Goal: Task Accomplishment & Management: Manage account settings

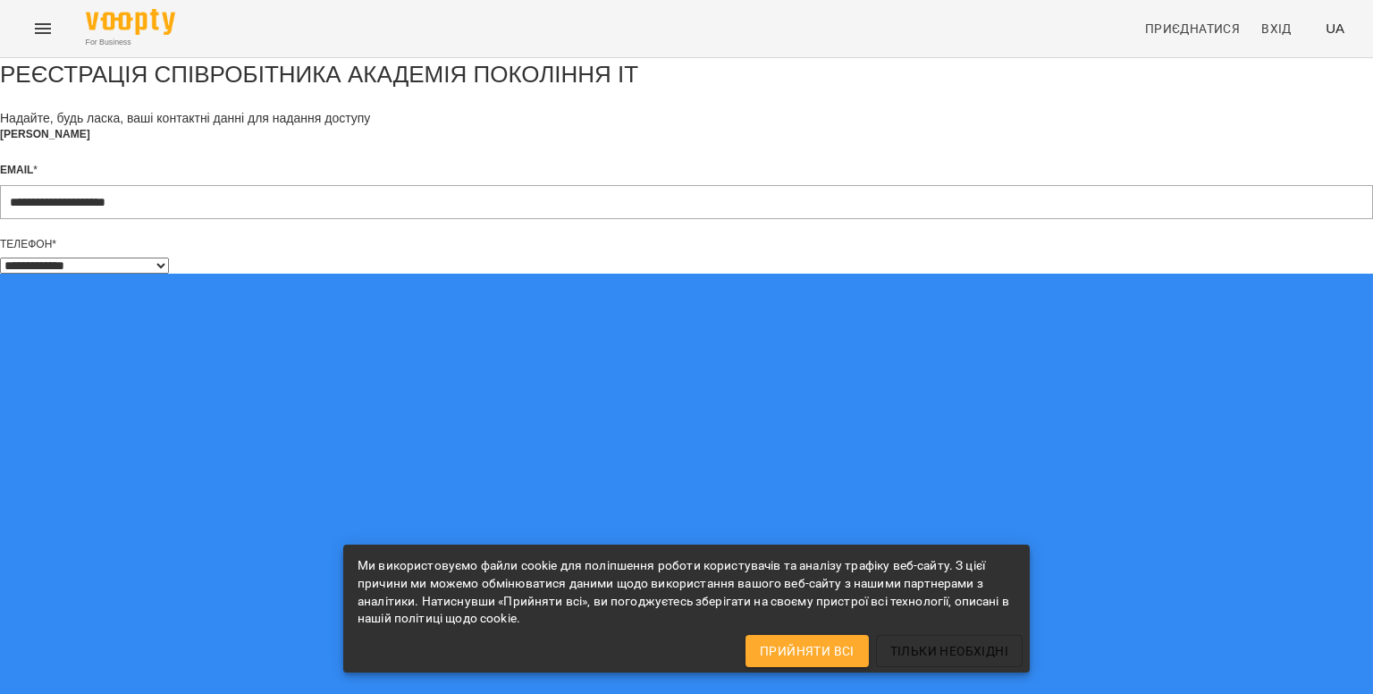
select select "**"
click at [823, 642] on span "Прийняти всі" at bounding box center [807, 650] width 95 height 21
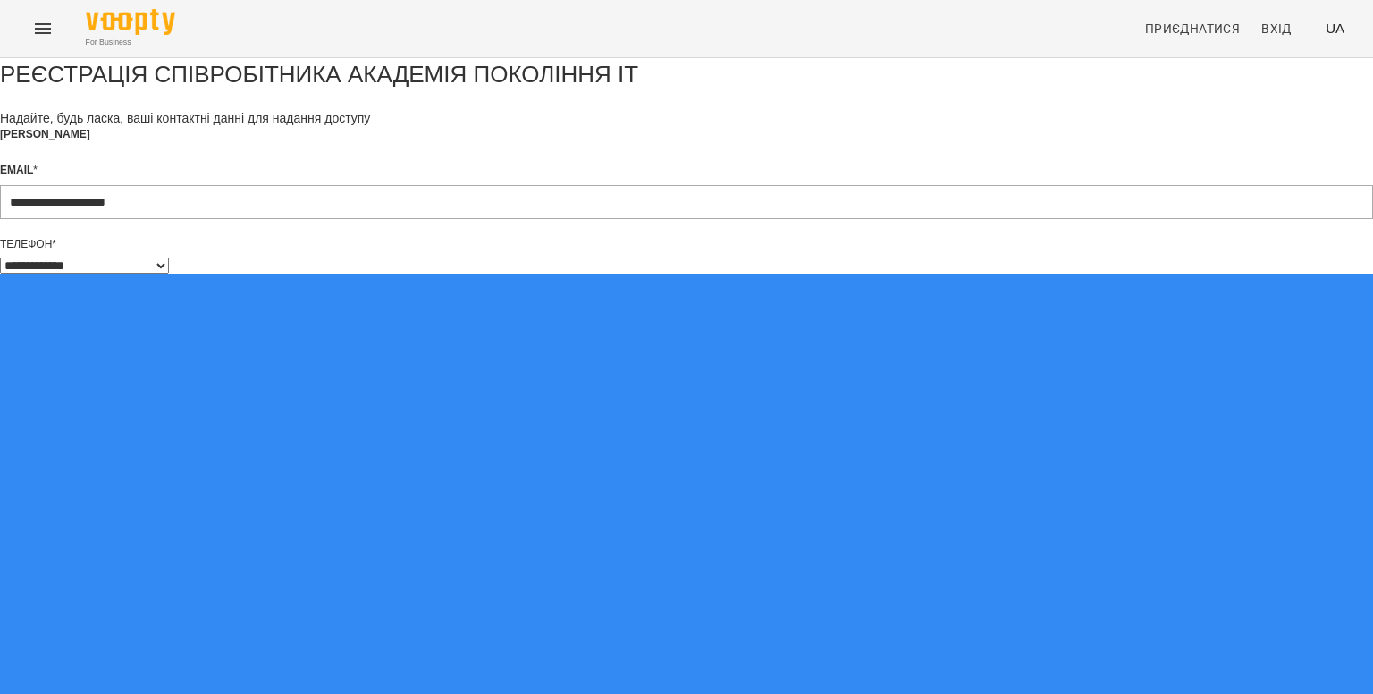
type input "**********"
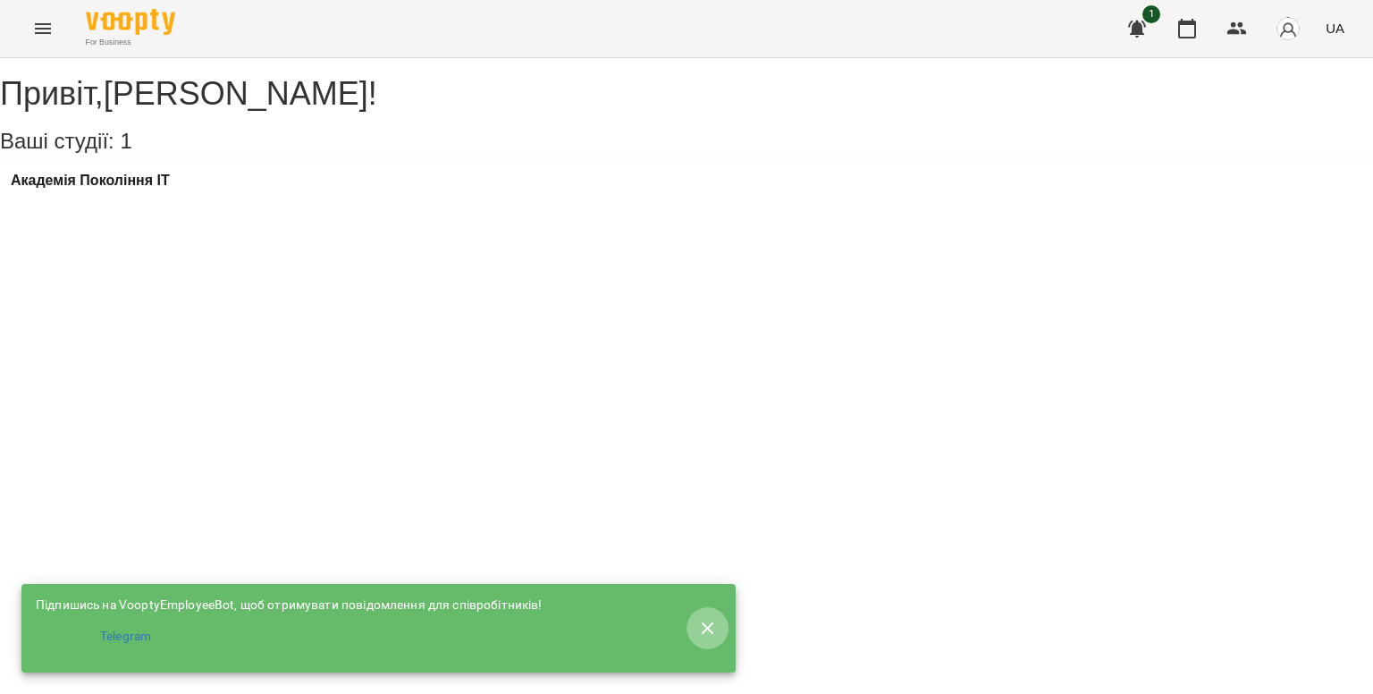
click at [699, 618] on icon "button" at bounding box center [707, 628] width 21 height 21
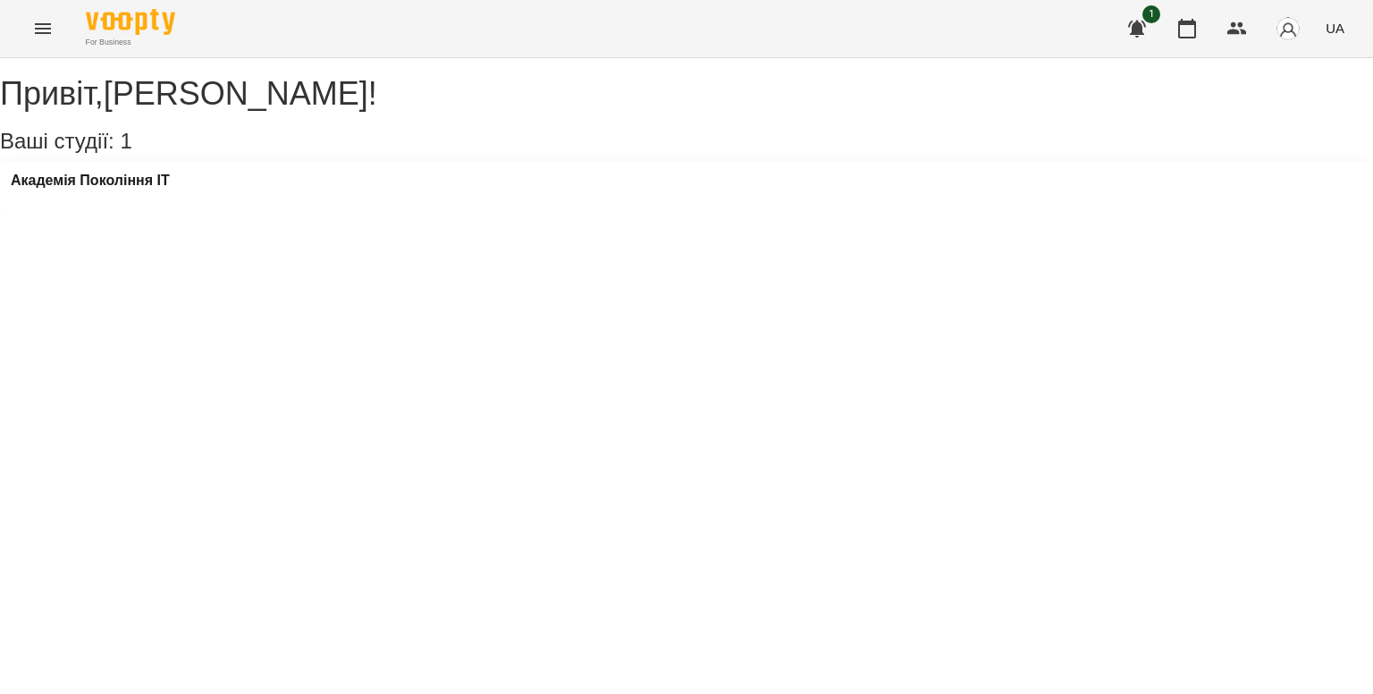
click at [207, 208] on div "Академія Покоління ІТ" at bounding box center [686, 186] width 1373 height 48
click at [122, 189] on h3 "Академія Покоління ІТ" at bounding box center [90, 181] width 159 height 16
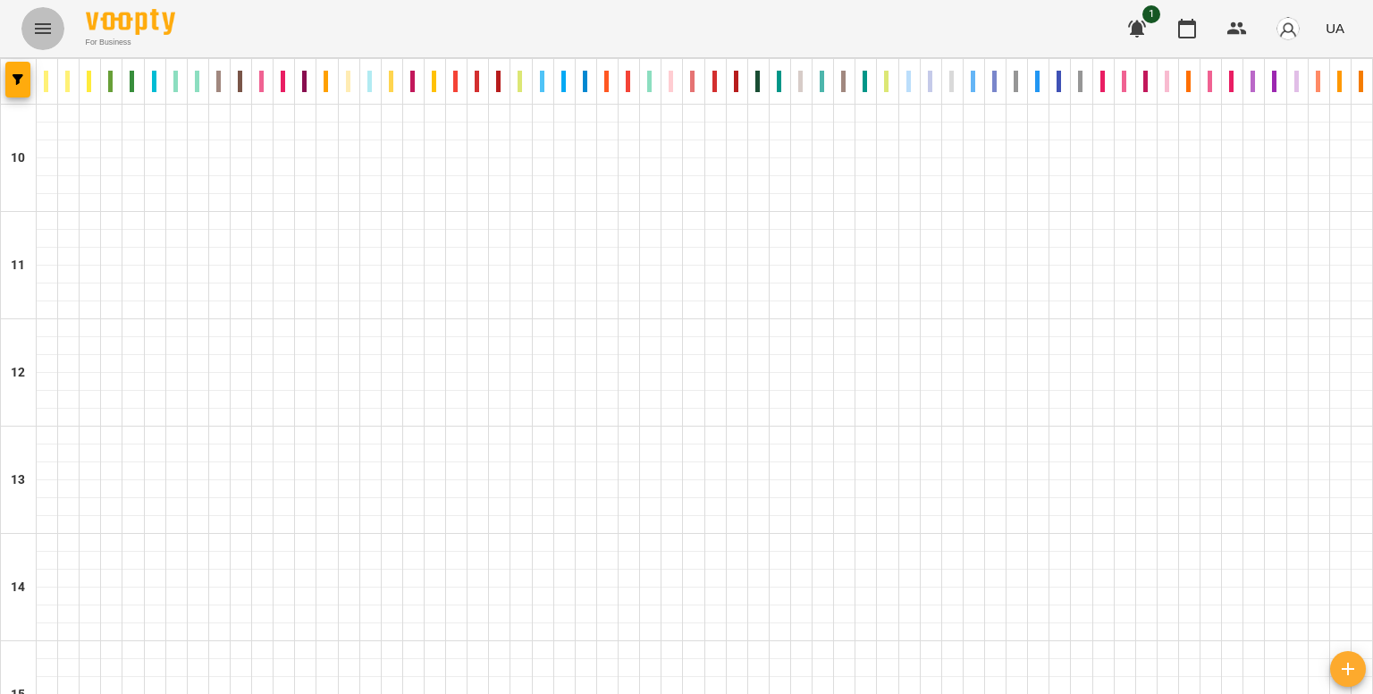
click at [30, 22] on button "Menu" at bounding box center [42, 28] width 43 height 43
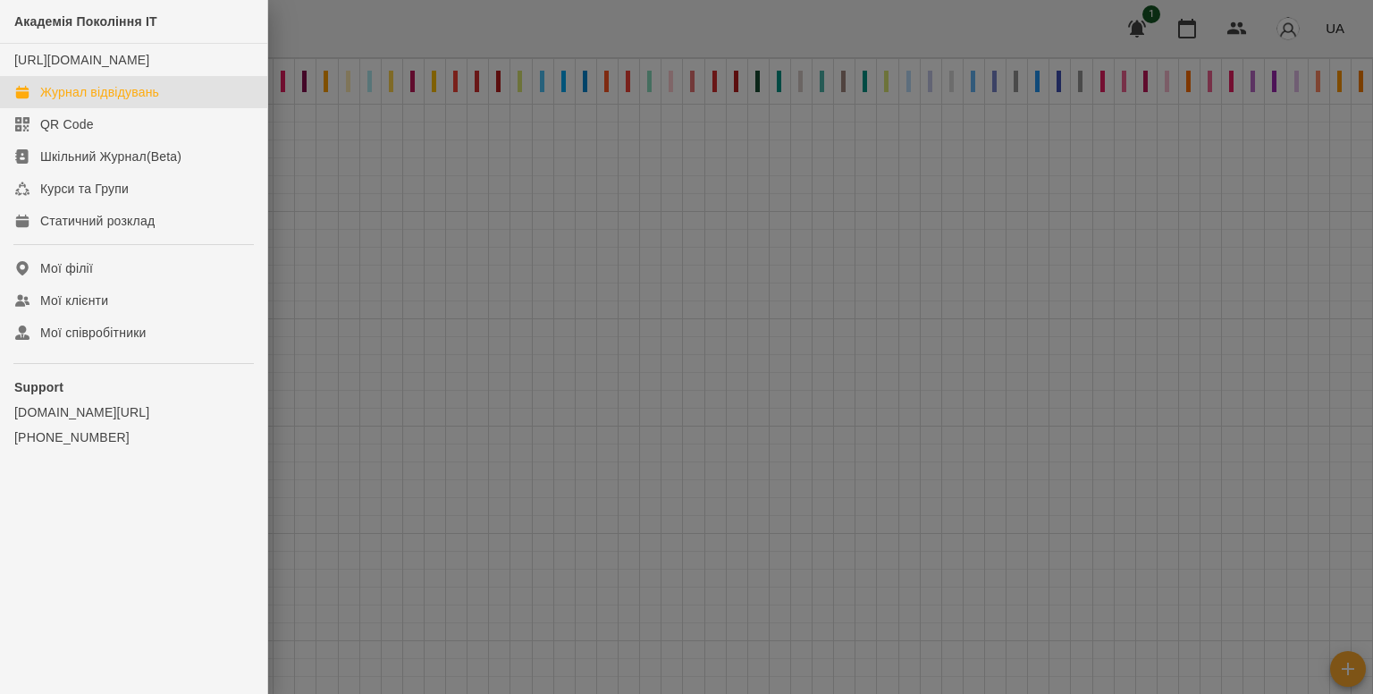
click at [106, 101] on div "Журнал відвідувань" at bounding box center [99, 92] width 119 height 18
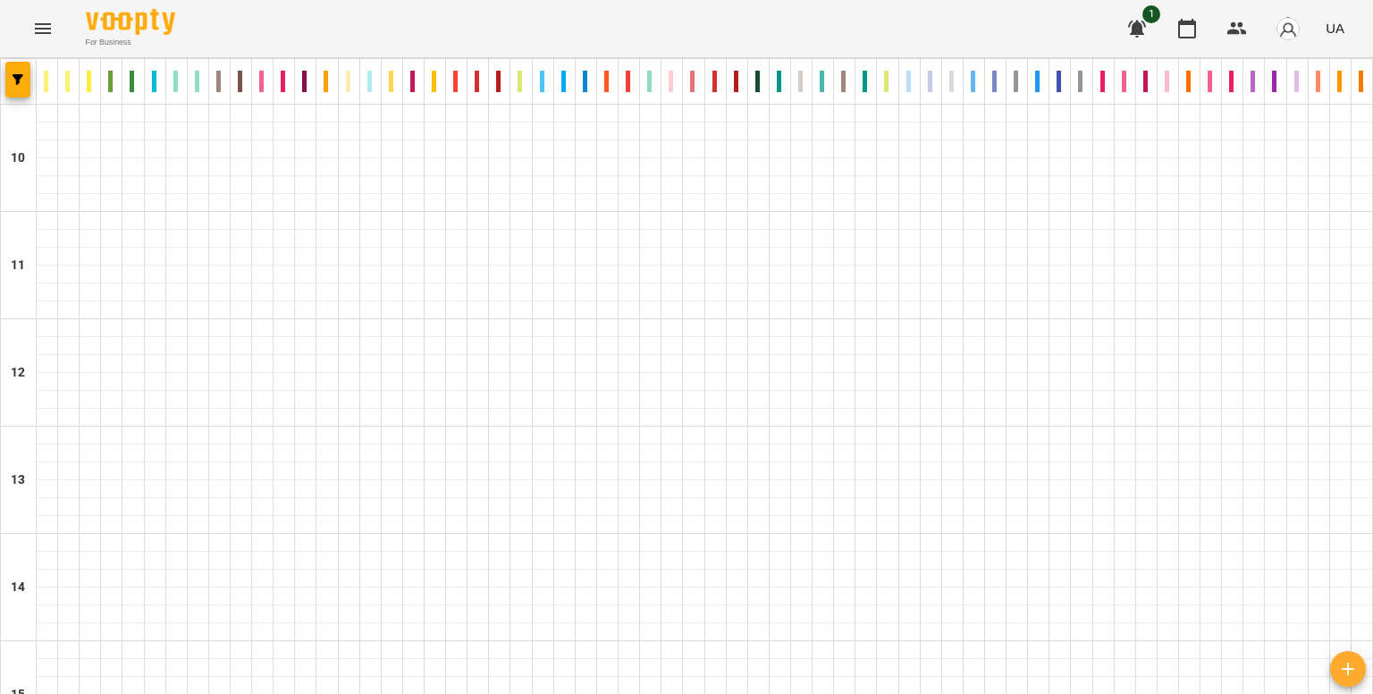
click at [283, 82] on p "Blender 3D Middle" at bounding box center [284, 81] width 6 height 21
click at [245, 97] on div "Штучний інтелект 2.0." at bounding box center [241, 81] width 21 height 36
click at [241, 119] on div at bounding box center [241, 114] width 21 height 18
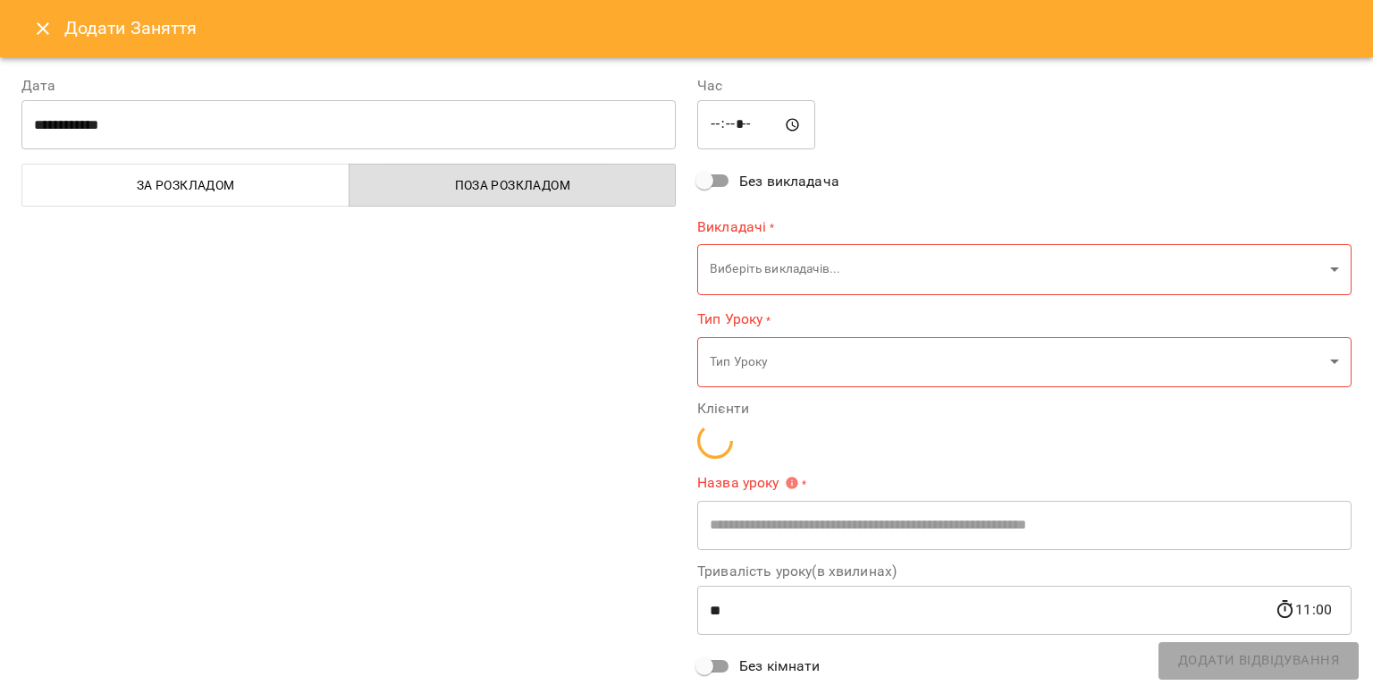
type input "**********"
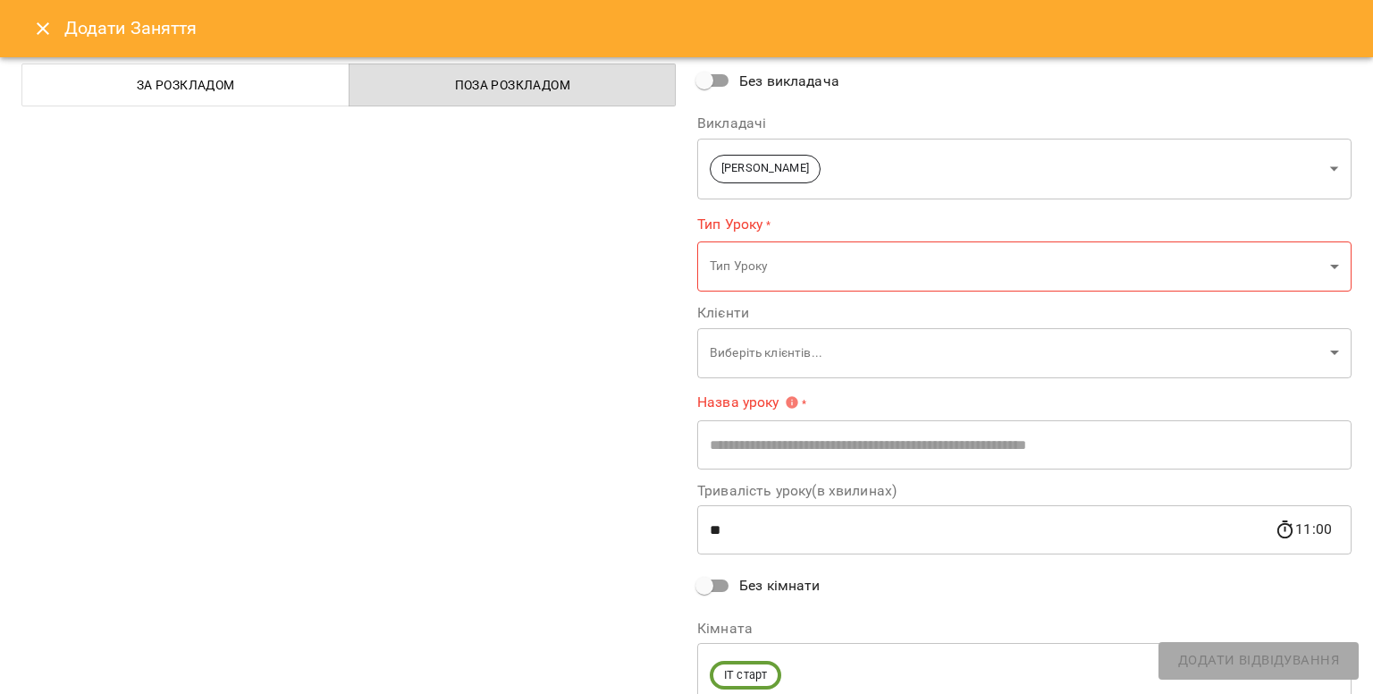
scroll to position [173, 0]
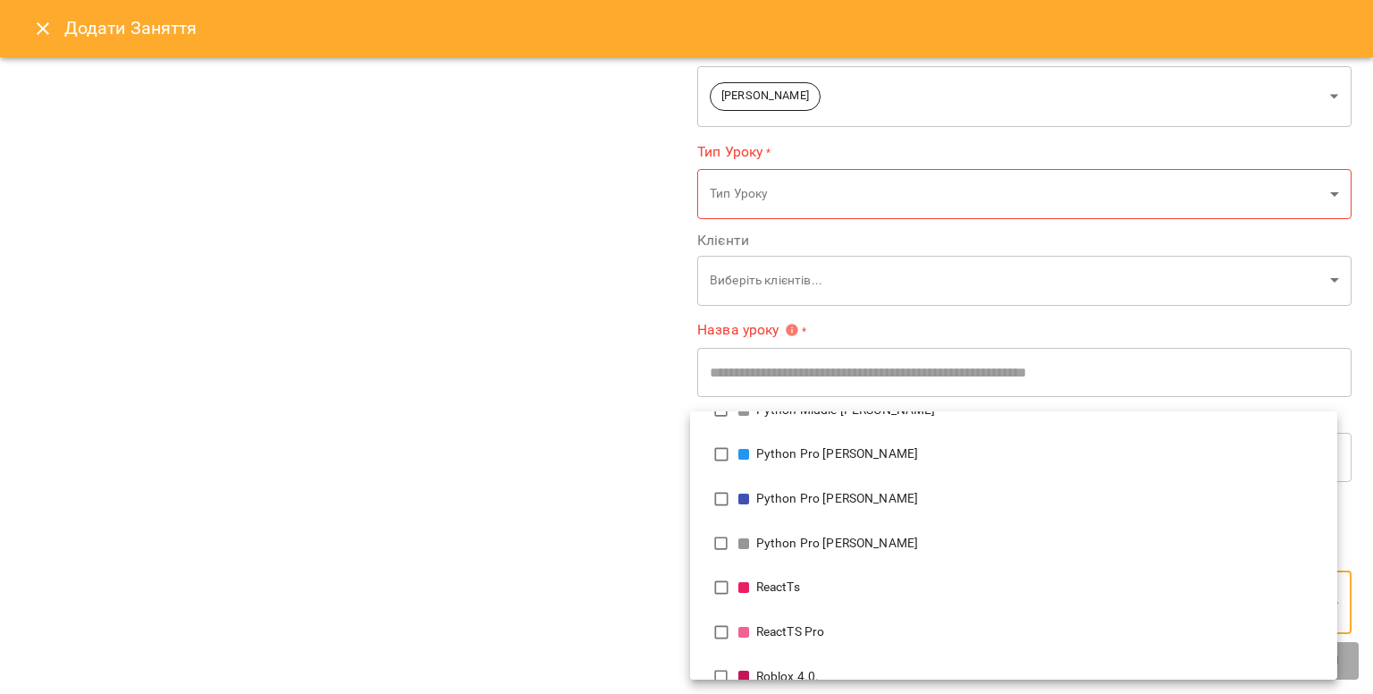
scroll to position [2540, 0]
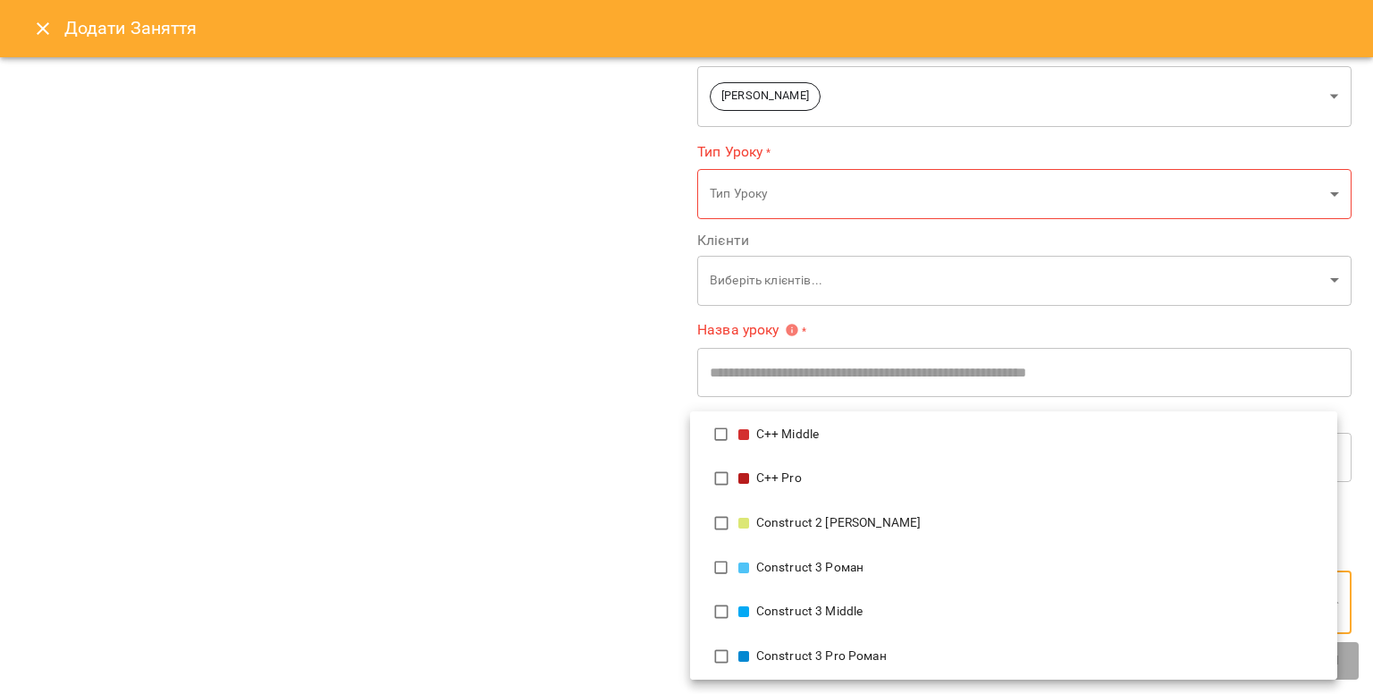
scroll to position [940, 0]
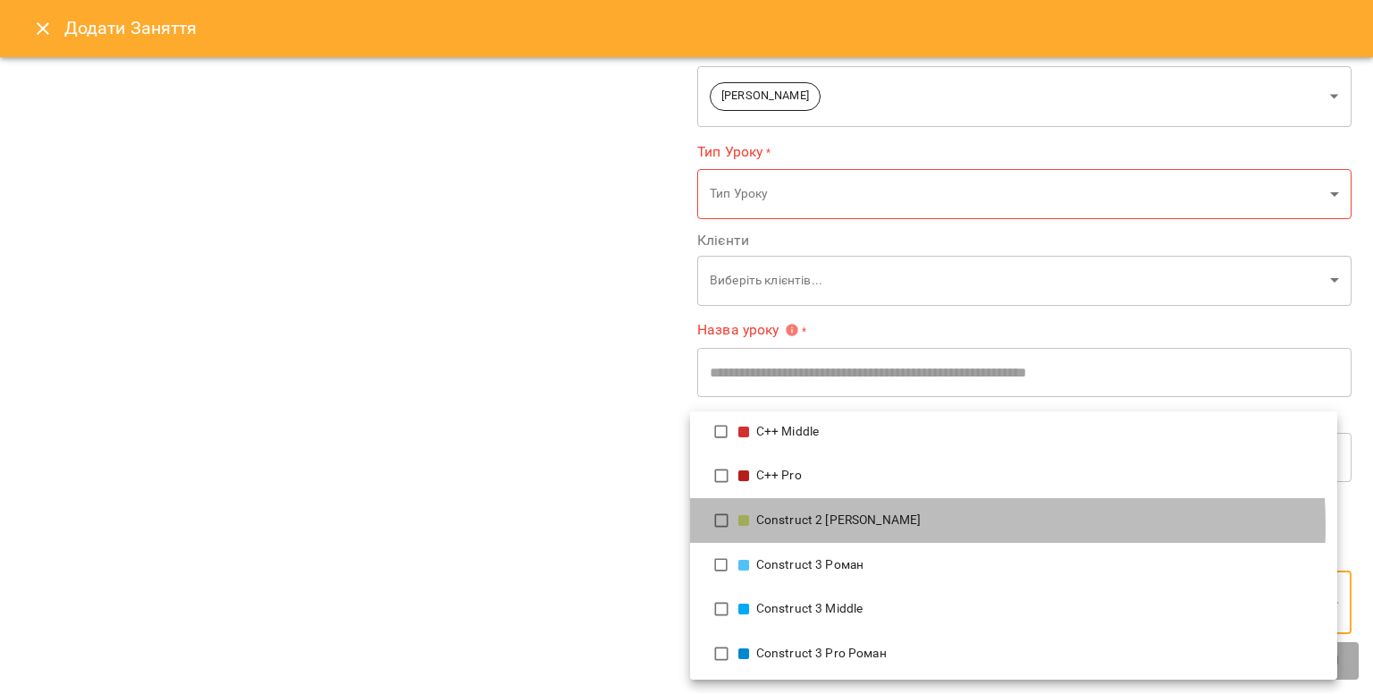
click at [877, 526] on div "Construct 2 [PERSON_NAME]" at bounding box center [1031, 520] width 585 height 18
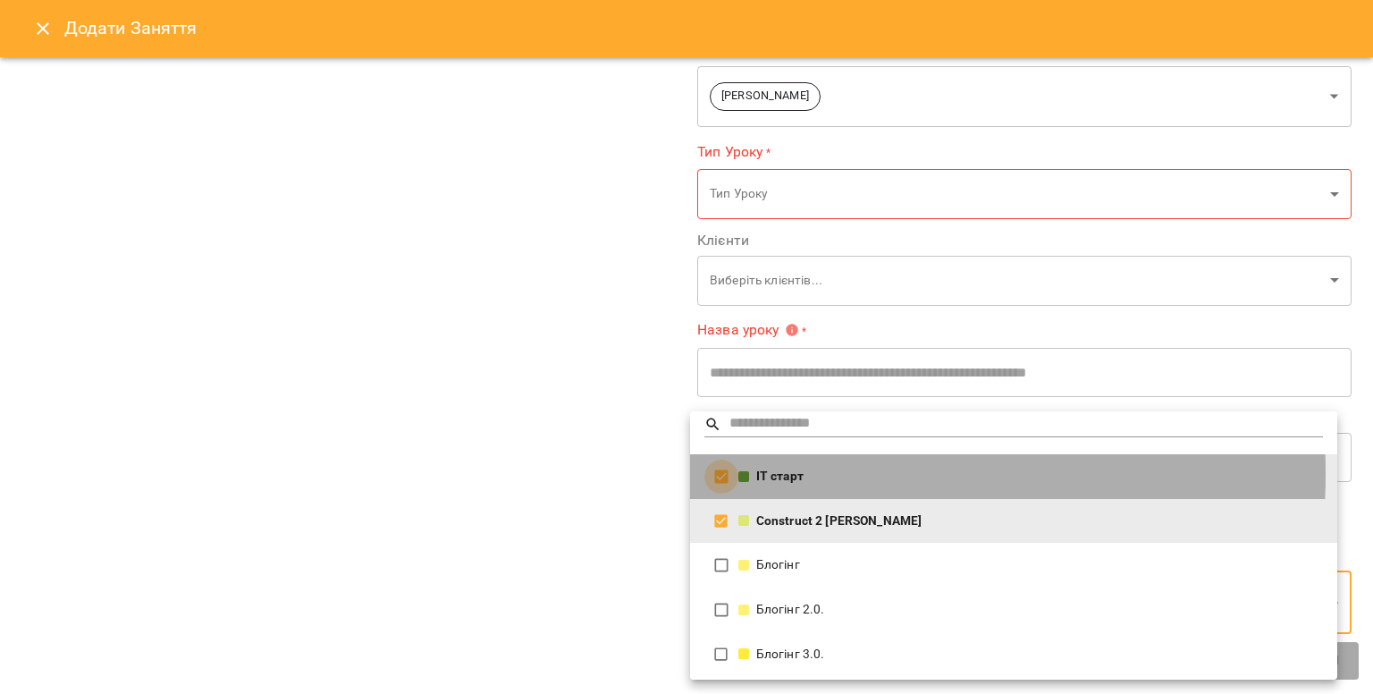
type input "**********"
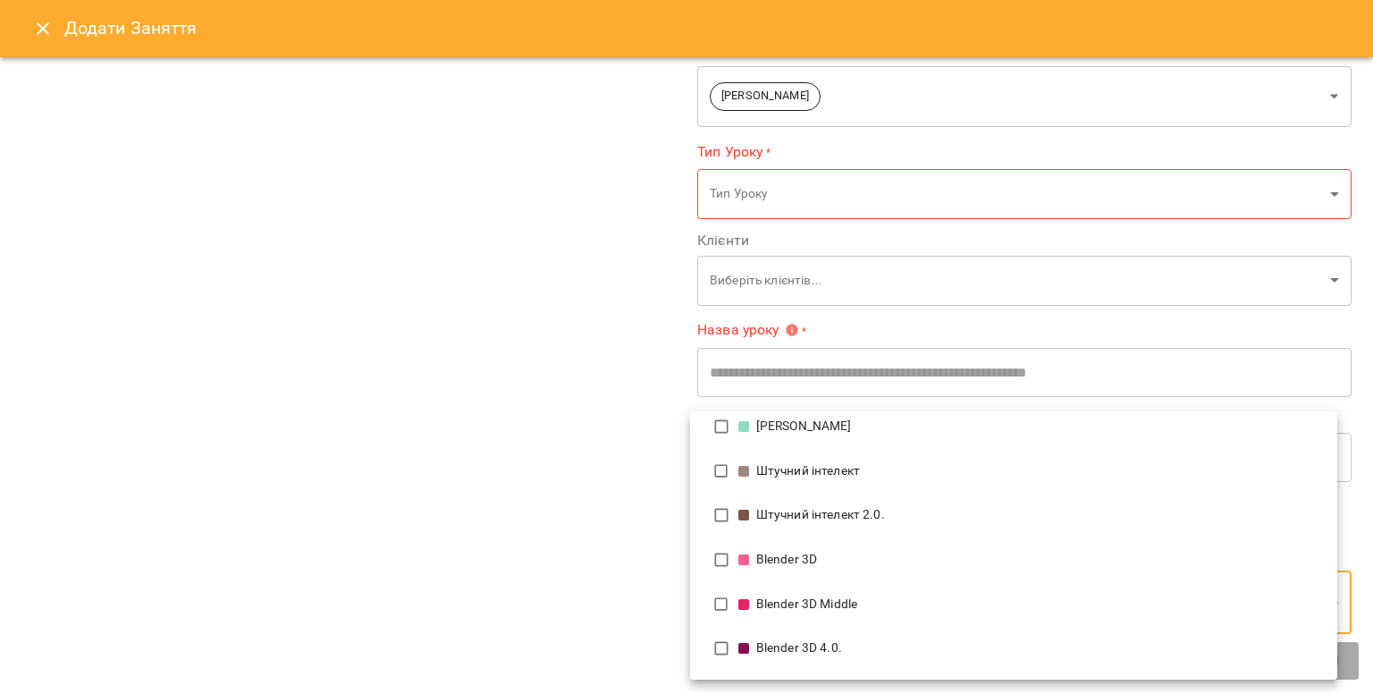
scroll to position [0, 0]
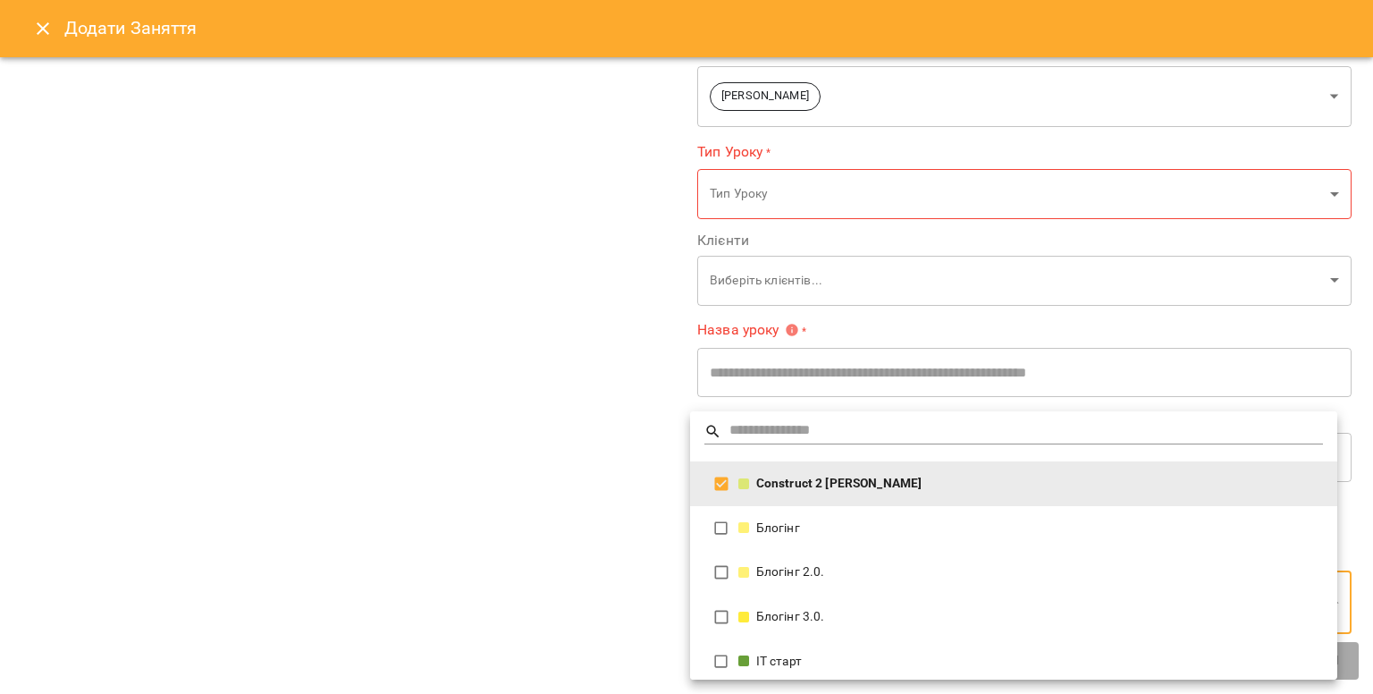
click at [540, 561] on div at bounding box center [686, 347] width 1373 height 694
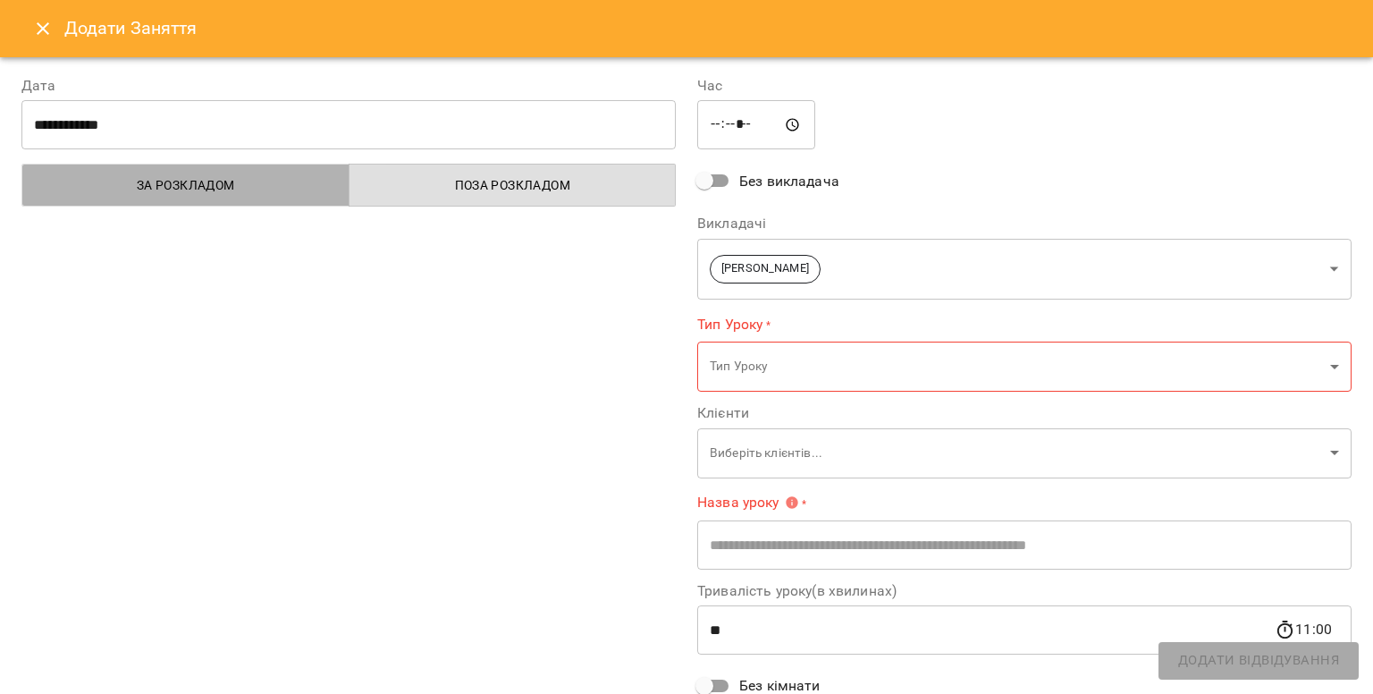
click at [271, 178] on span "За розкладом" at bounding box center [186, 184] width 306 height 21
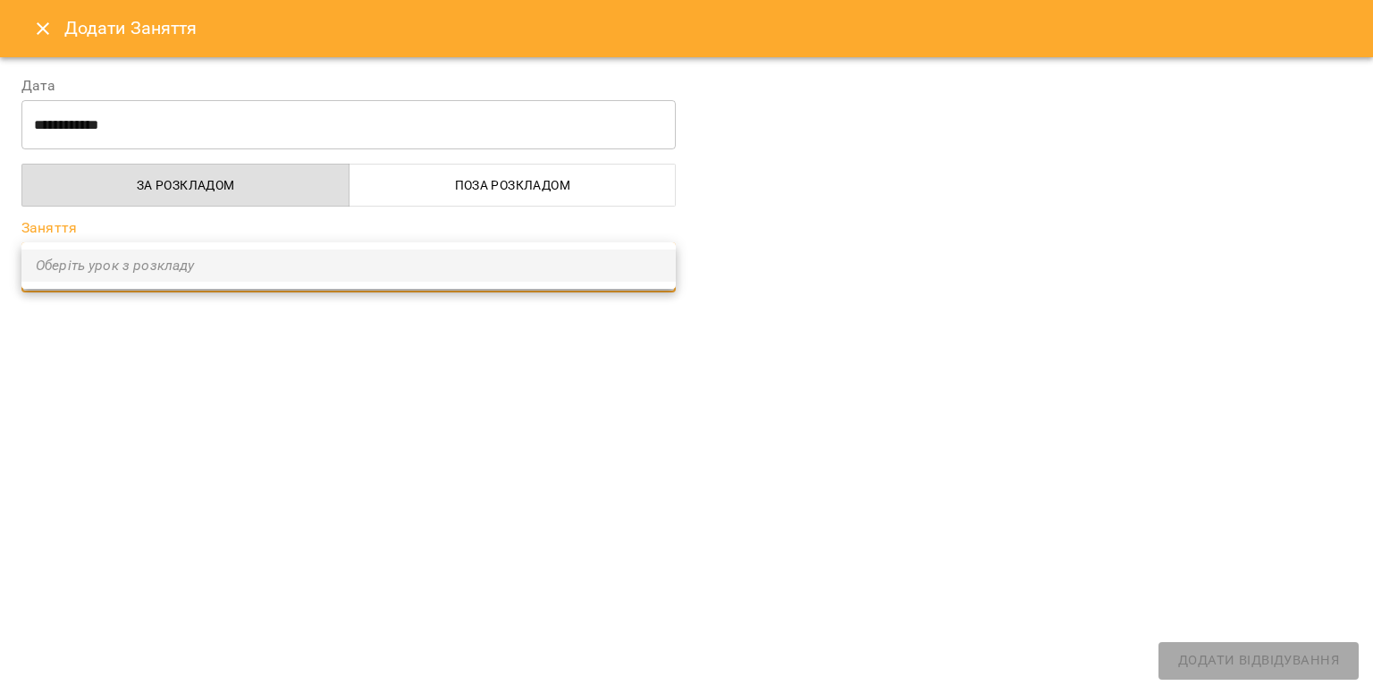
click at [326, 269] on ul "Оберіть урок з розкладу" at bounding box center [348, 265] width 654 height 46
click at [298, 377] on div at bounding box center [686, 347] width 1373 height 694
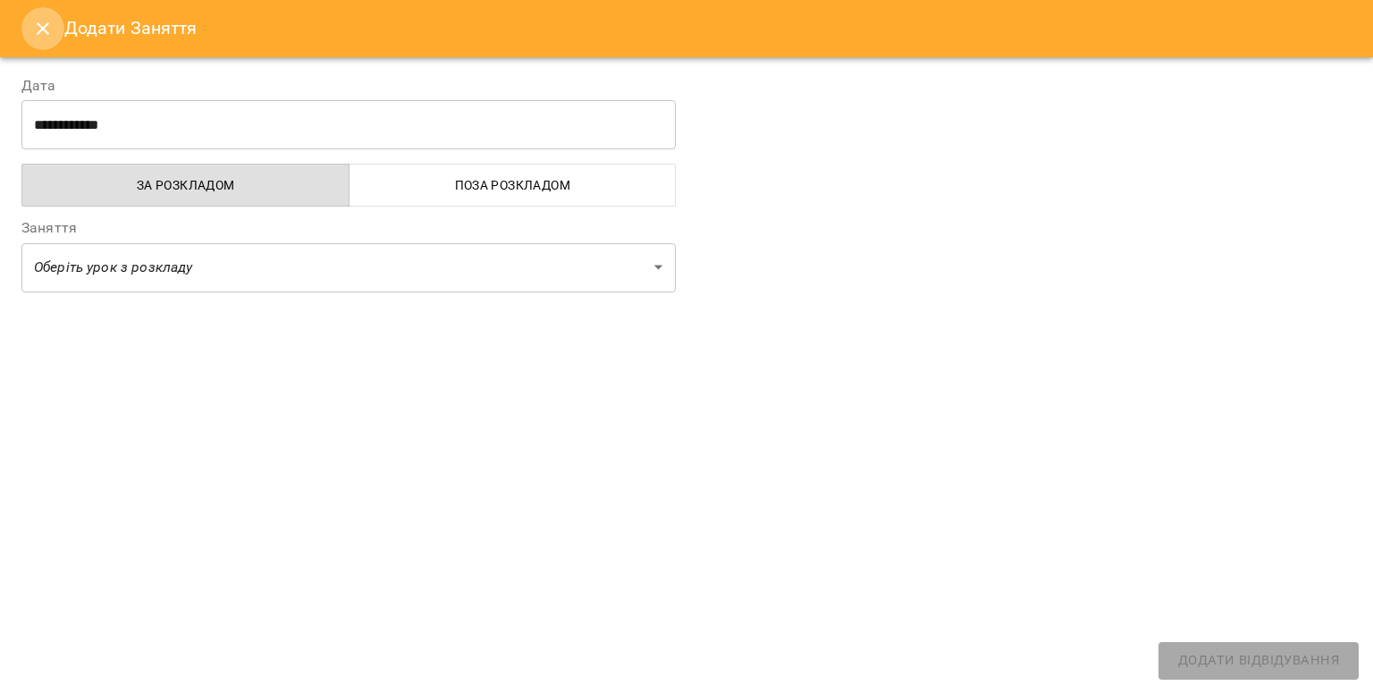
click at [43, 33] on icon "Close" at bounding box center [42, 28] width 21 height 21
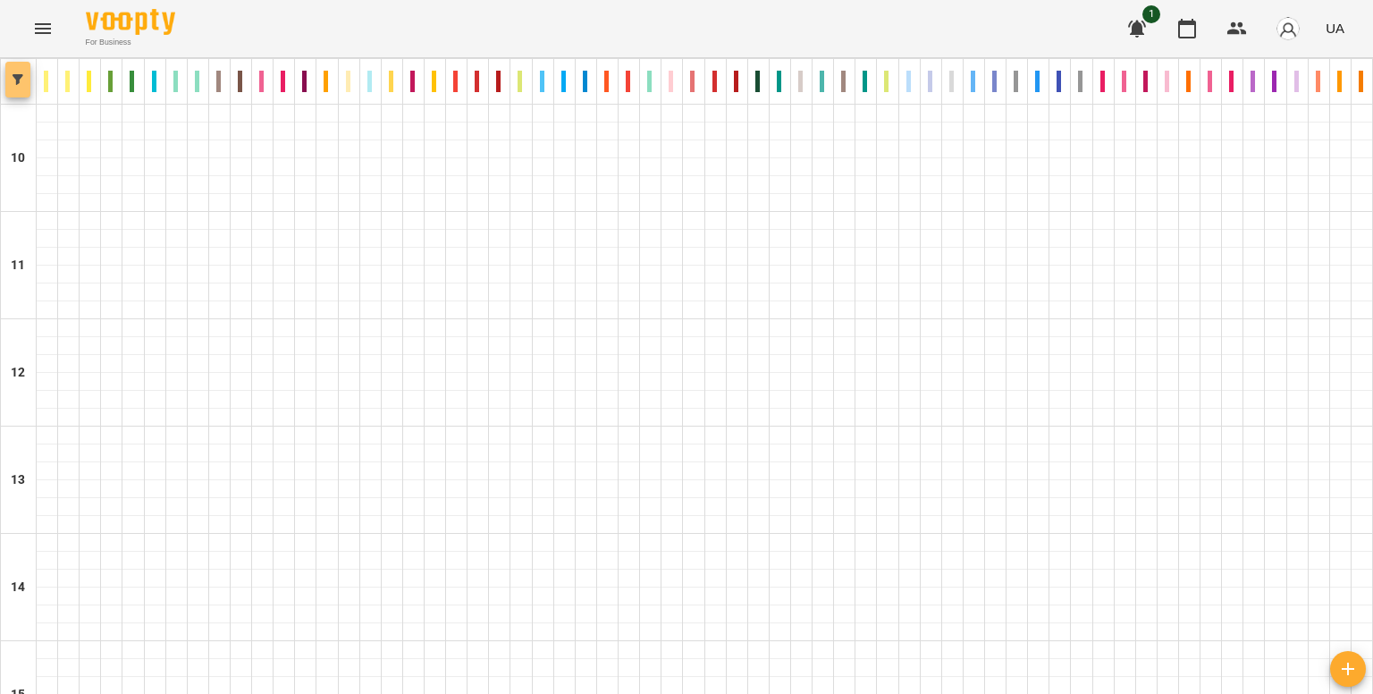
click at [14, 76] on icon "button" at bounding box center [18, 79] width 11 height 11
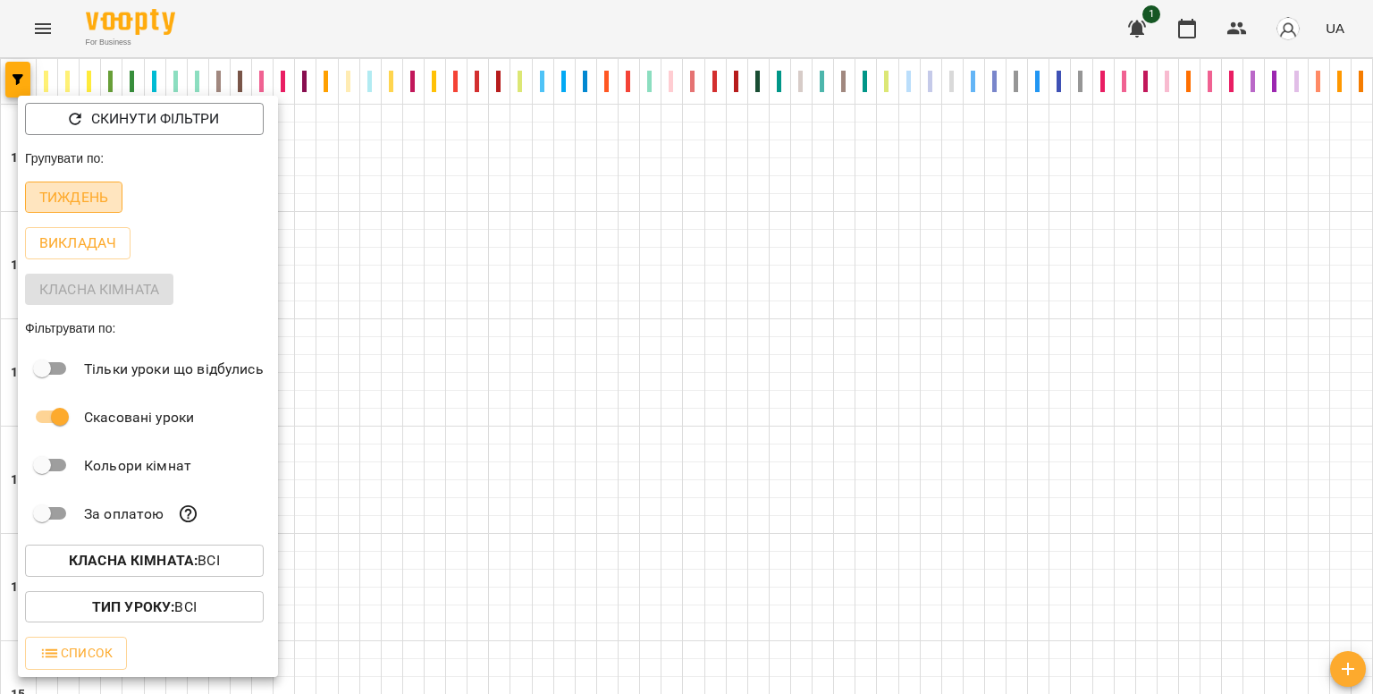
click at [80, 194] on p "Тиждень" at bounding box center [73, 197] width 69 height 21
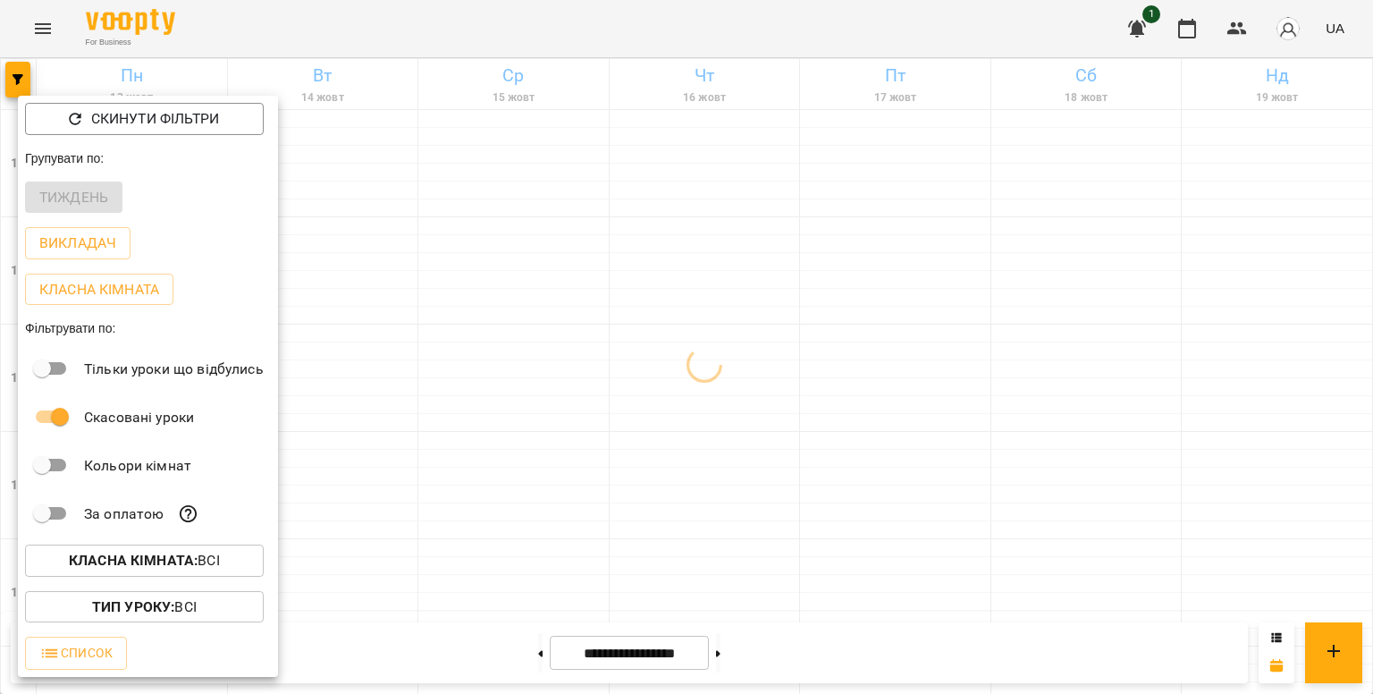
click at [341, 195] on div at bounding box center [686, 347] width 1373 height 694
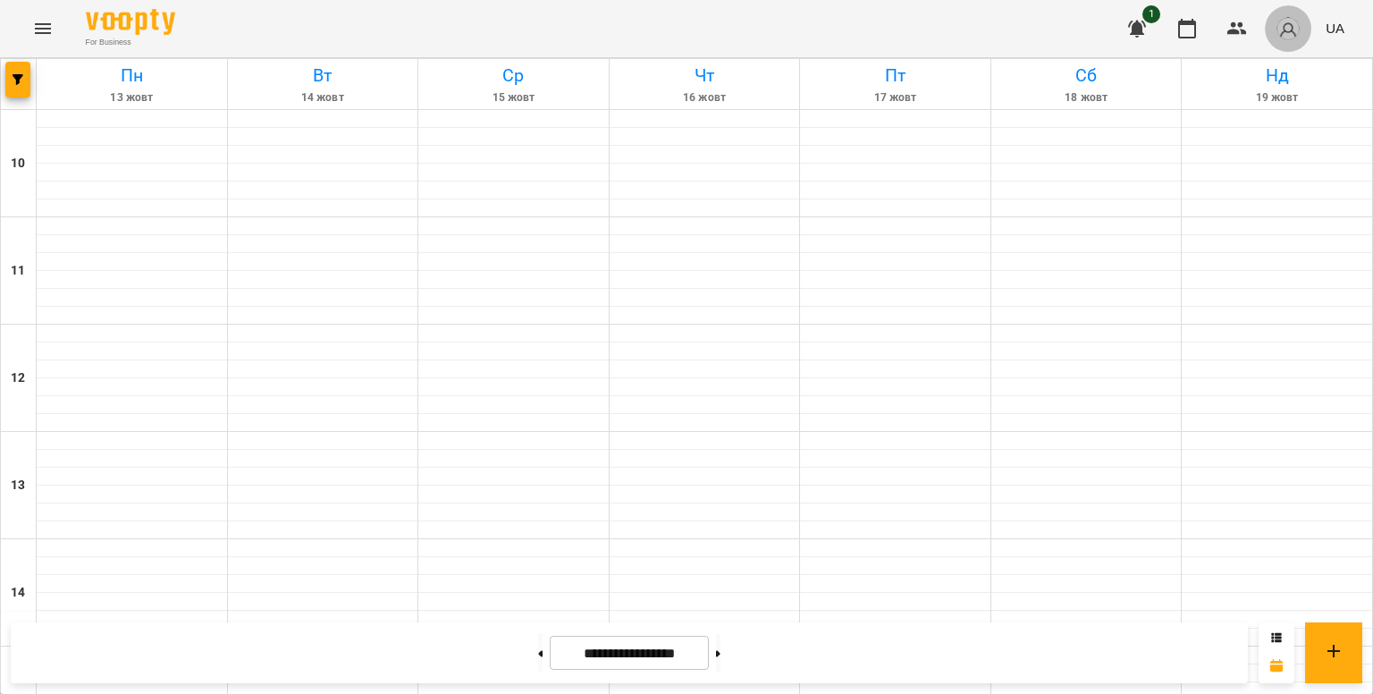
click at [1298, 24] on img "button" at bounding box center [1288, 28] width 25 height 25
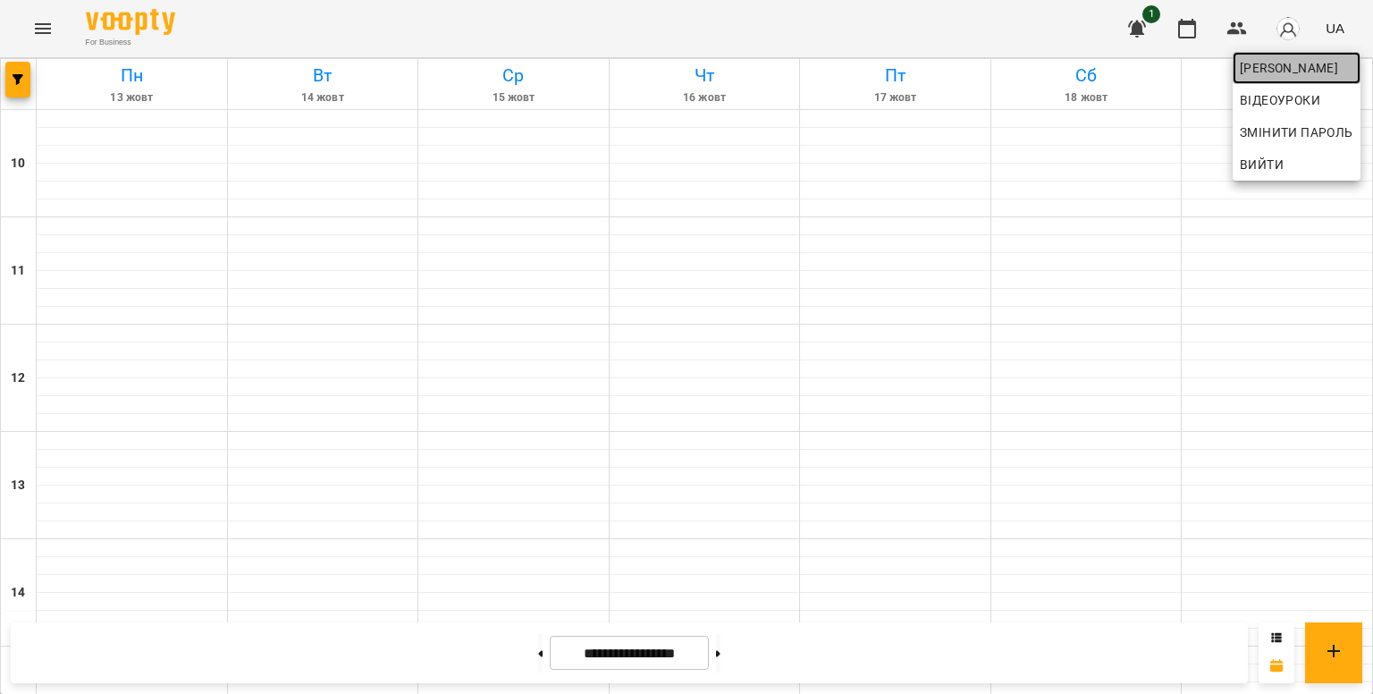
click at [1279, 70] on span "[PERSON_NAME]" at bounding box center [1297, 67] width 114 height 21
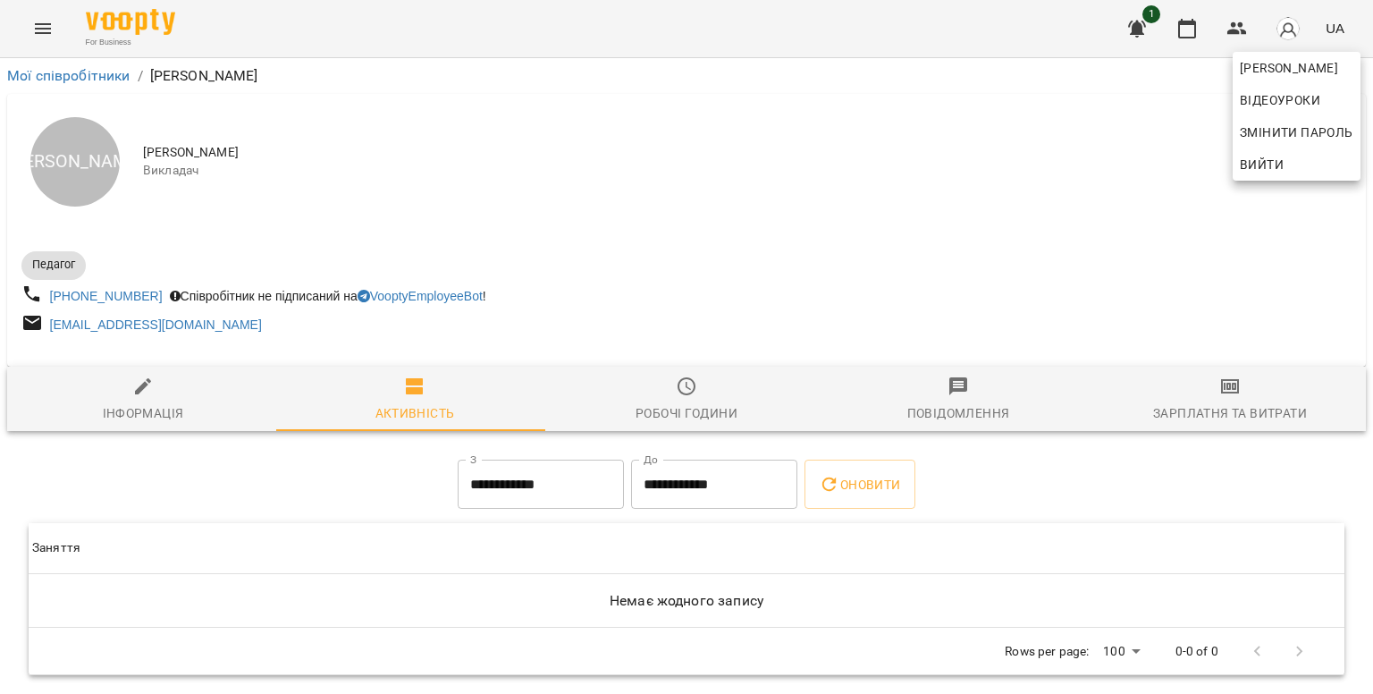
click at [1097, 217] on div at bounding box center [686, 347] width 1373 height 694
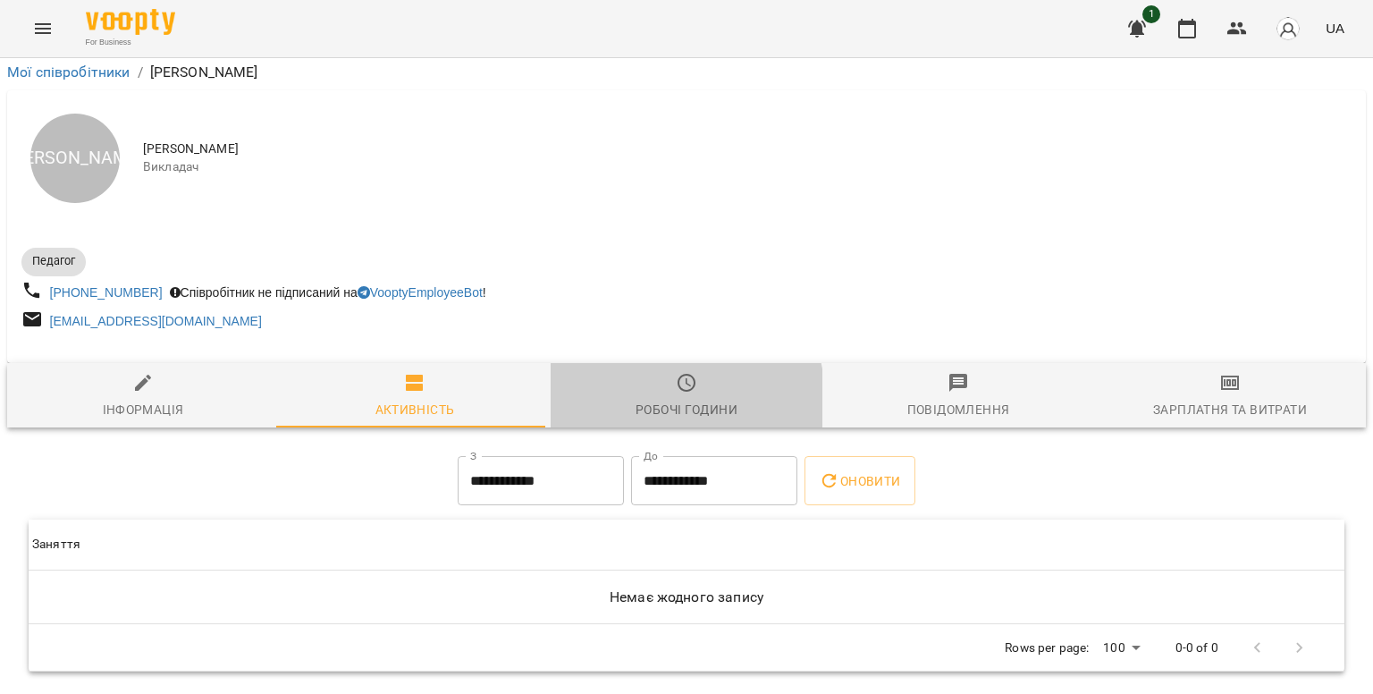
click at [620, 391] on span "Робочі години" at bounding box center [686, 396] width 250 height 48
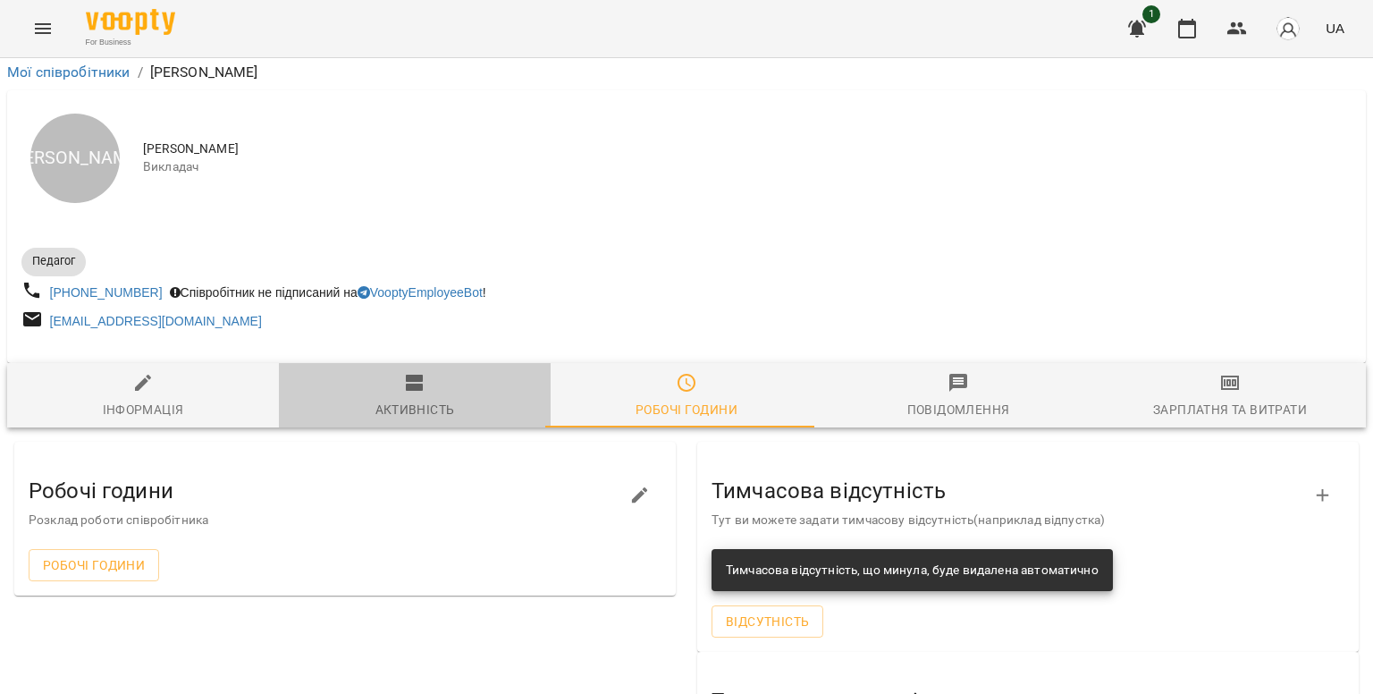
click at [432, 372] on span "Активність" at bounding box center [415, 396] width 250 height 48
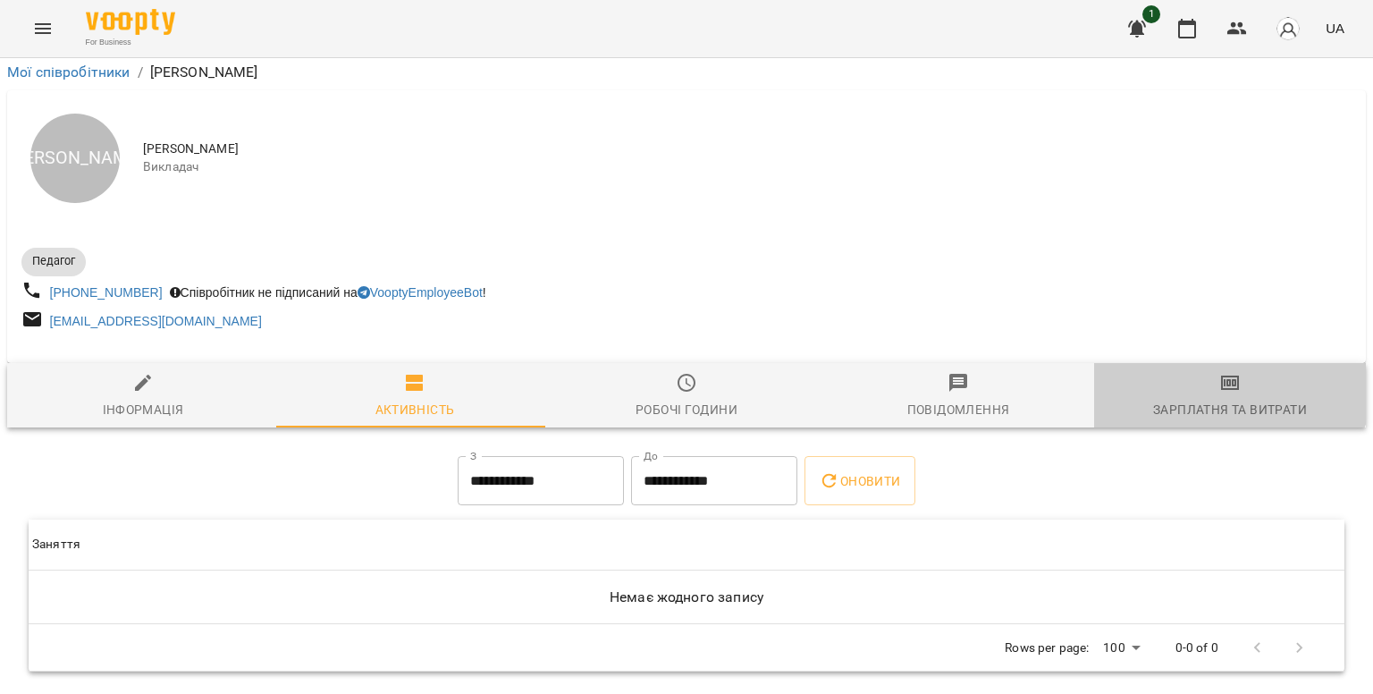
click at [1205, 372] on span "Зарплатня та Витрати" at bounding box center [1230, 396] width 250 height 48
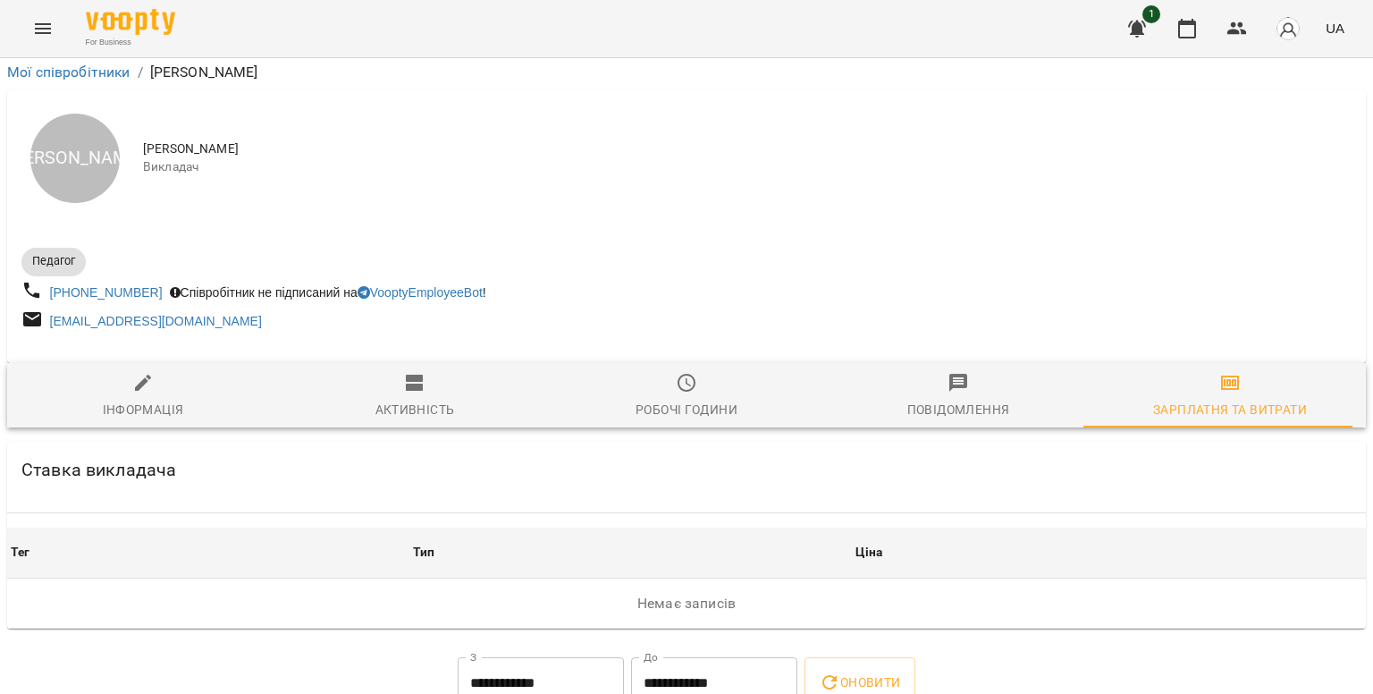
scroll to position [0, 0]
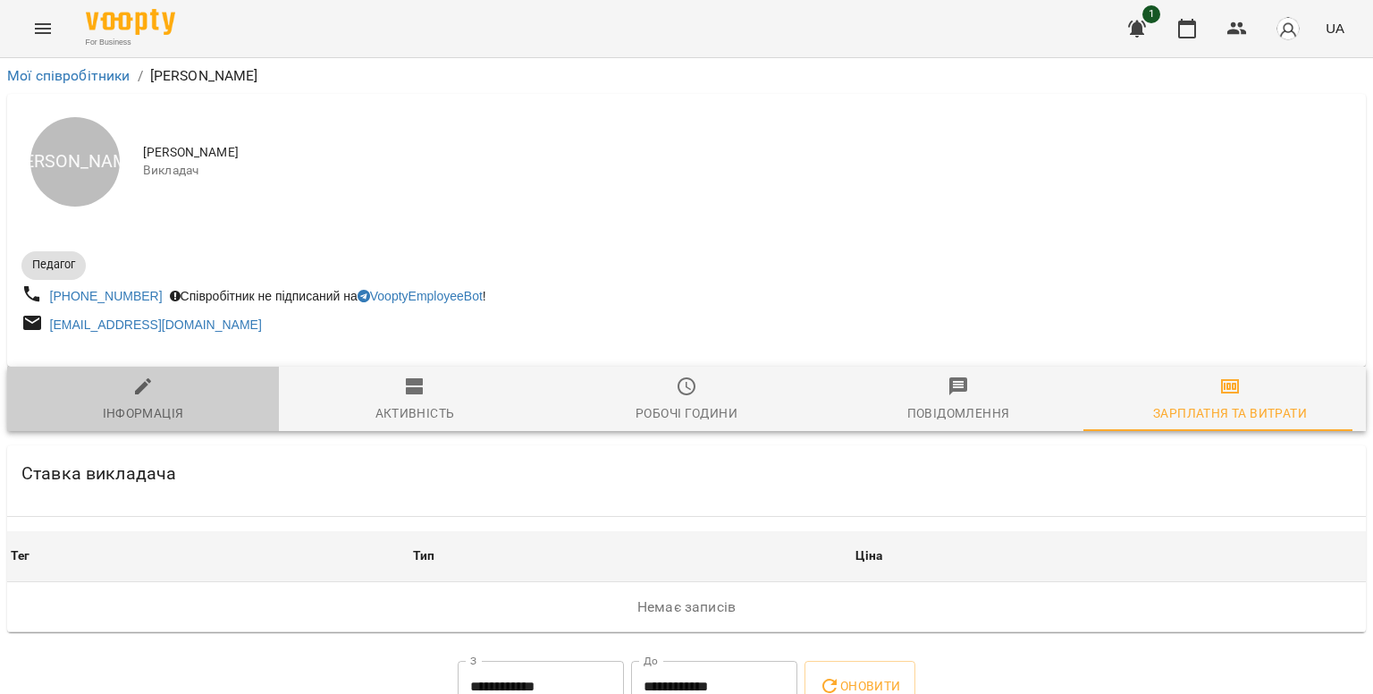
click at [158, 376] on button "Інформація" at bounding box center [143, 399] width 272 height 64
select select "**"
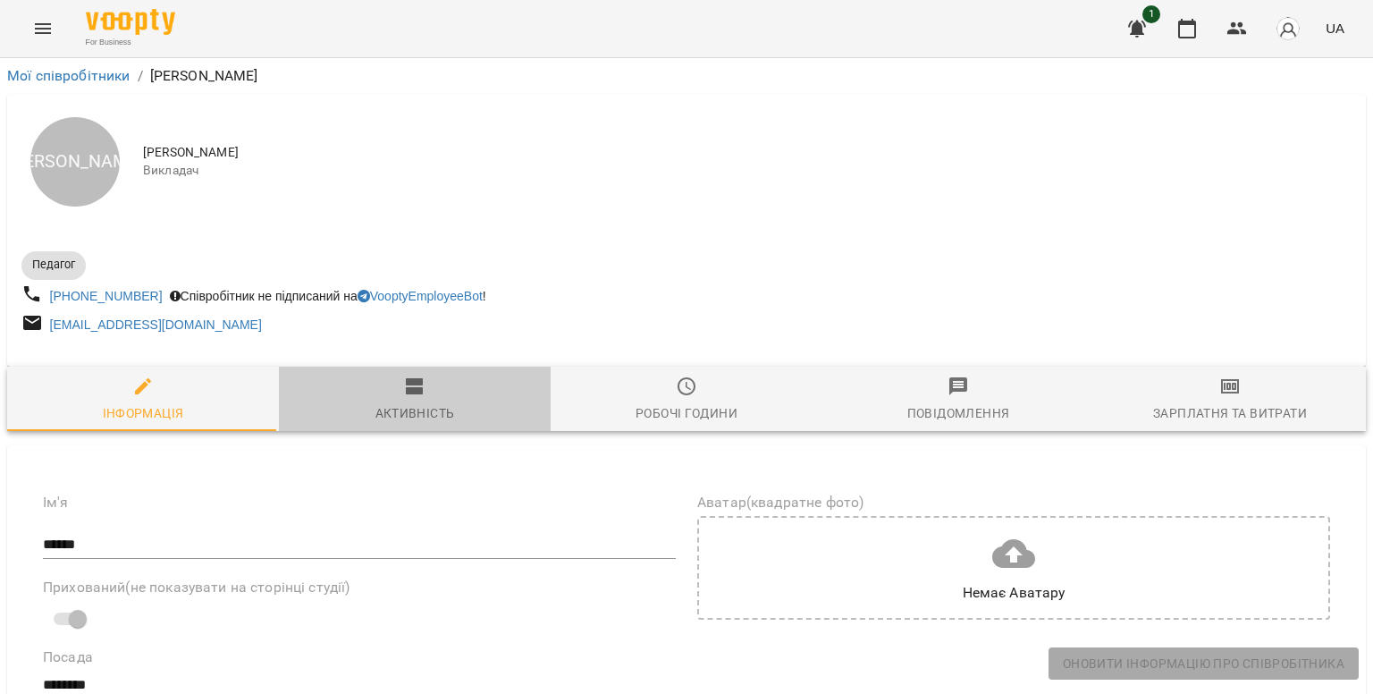
click at [416, 413] on div "Активність" at bounding box center [416, 412] width 80 height 21
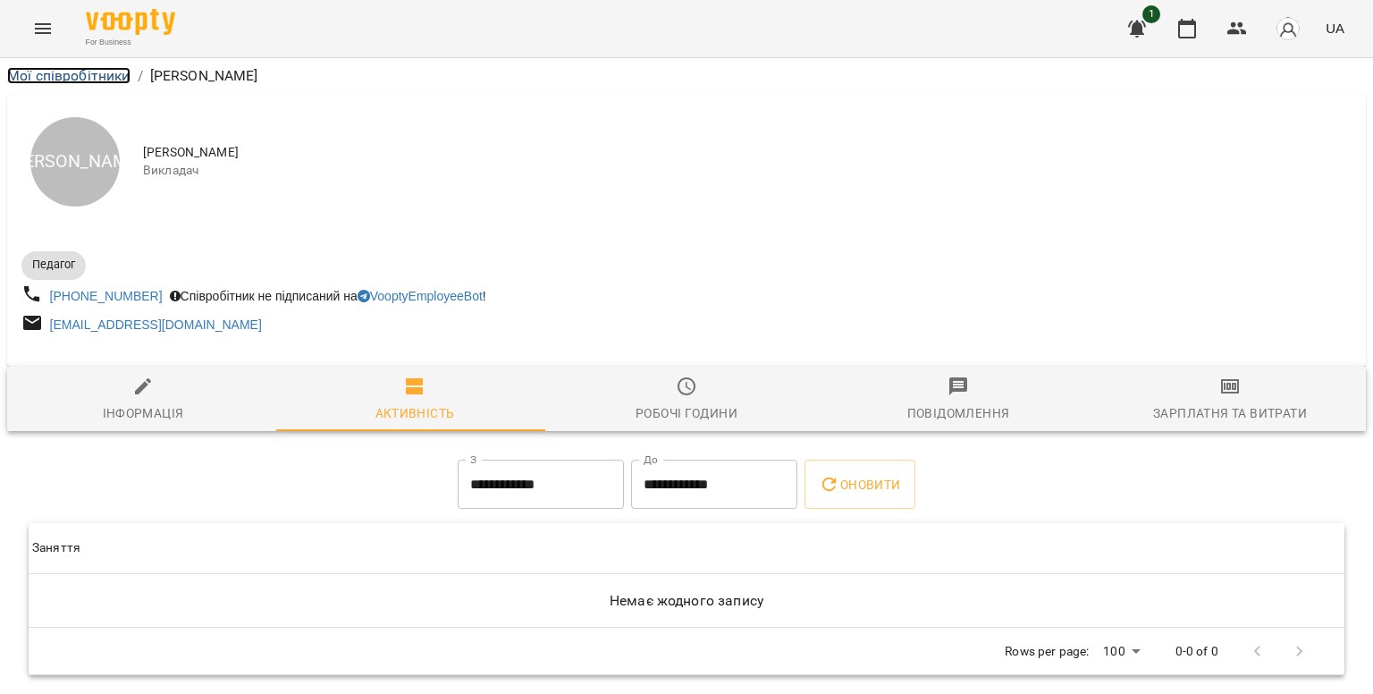
click at [65, 76] on link "Мої співробітники" at bounding box center [68, 75] width 123 height 17
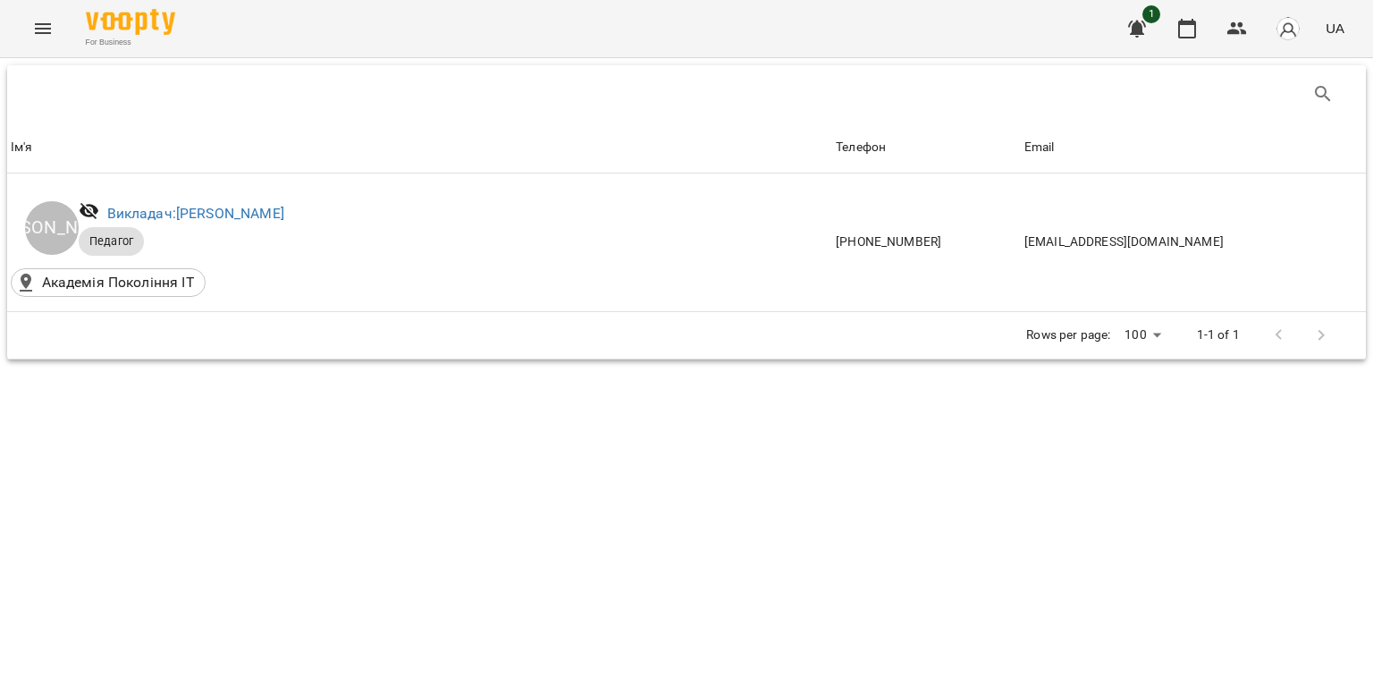
click at [549, 431] on div "Ім'я Телефон Email Ім'я [PERSON_NAME]: [PERSON_NAME] Академія Покоління ІТ Теле…" at bounding box center [686, 244] width 1373 height 373
click at [52, 37] on icon "Menu" at bounding box center [42, 28] width 21 height 21
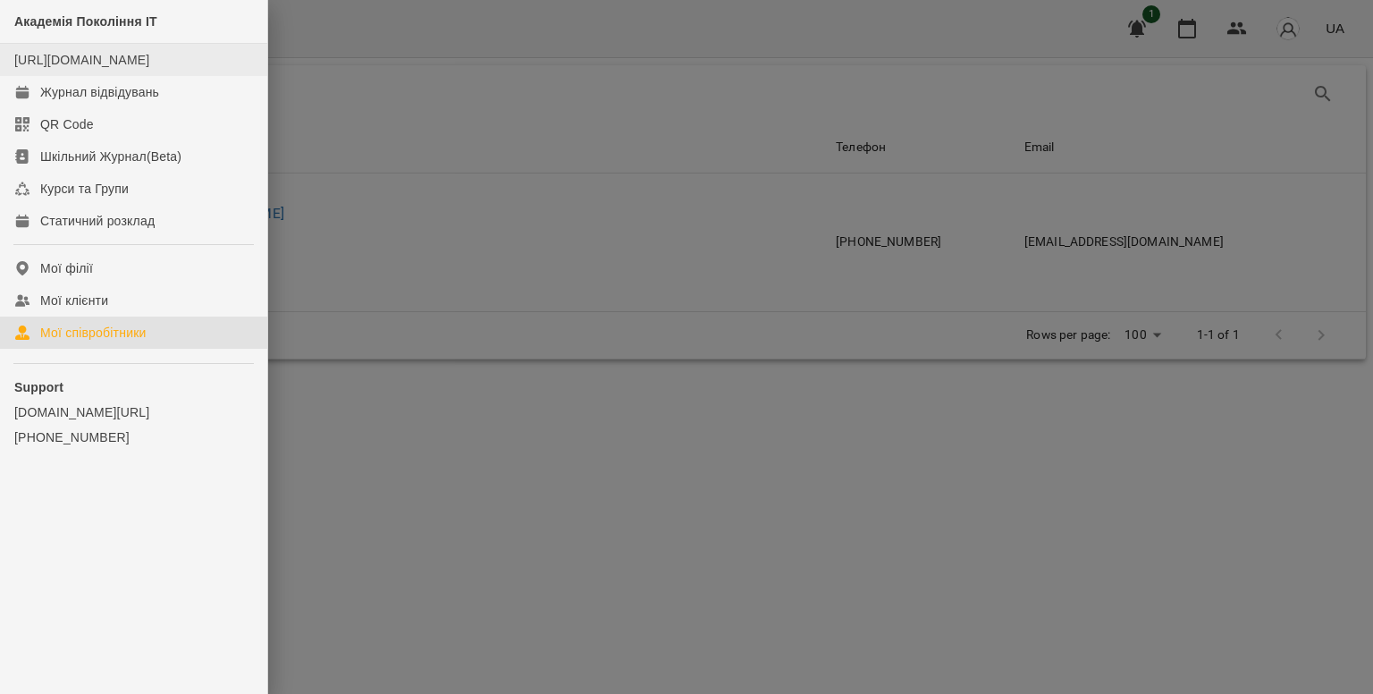
click at [116, 76] on li "[URL][DOMAIN_NAME]" at bounding box center [133, 60] width 267 height 32
click at [114, 65] on link "[URL][DOMAIN_NAME]" at bounding box center [81, 60] width 135 height 14
click at [460, 236] on div at bounding box center [686, 347] width 1373 height 694
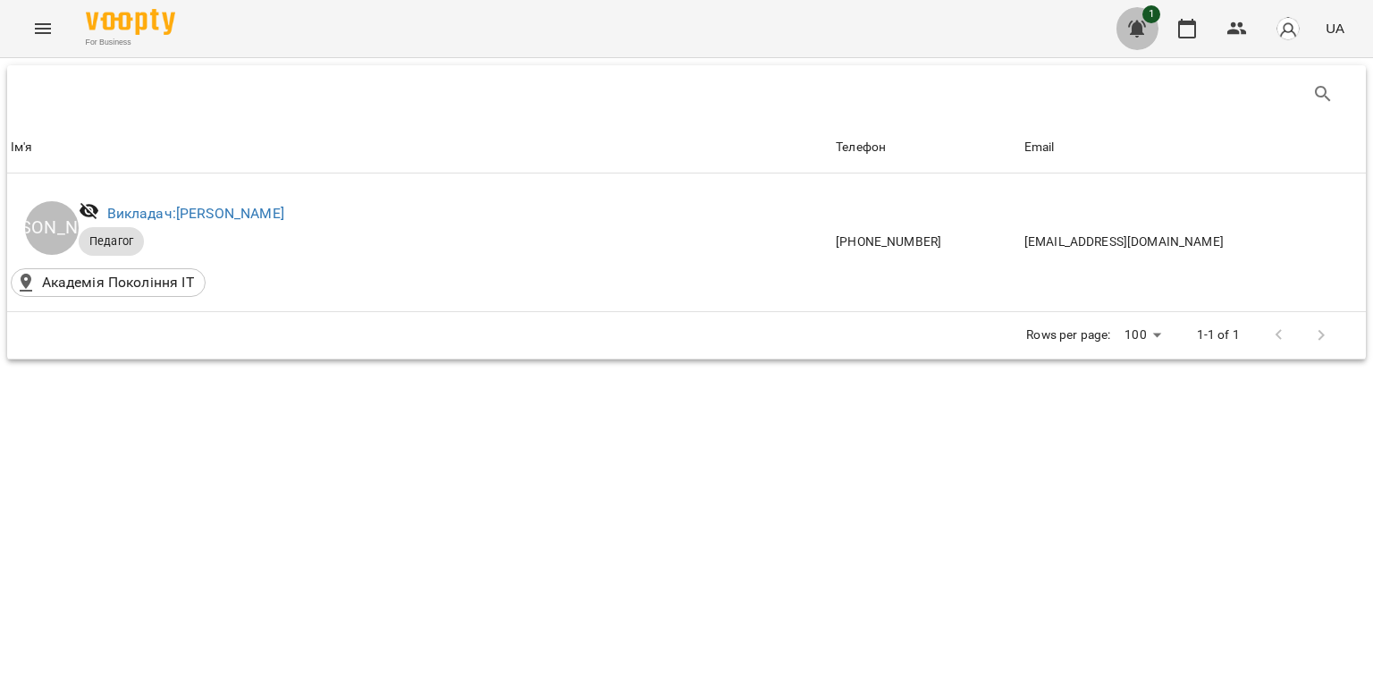
click at [1135, 35] on icon "button" at bounding box center [1137, 28] width 21 height 21
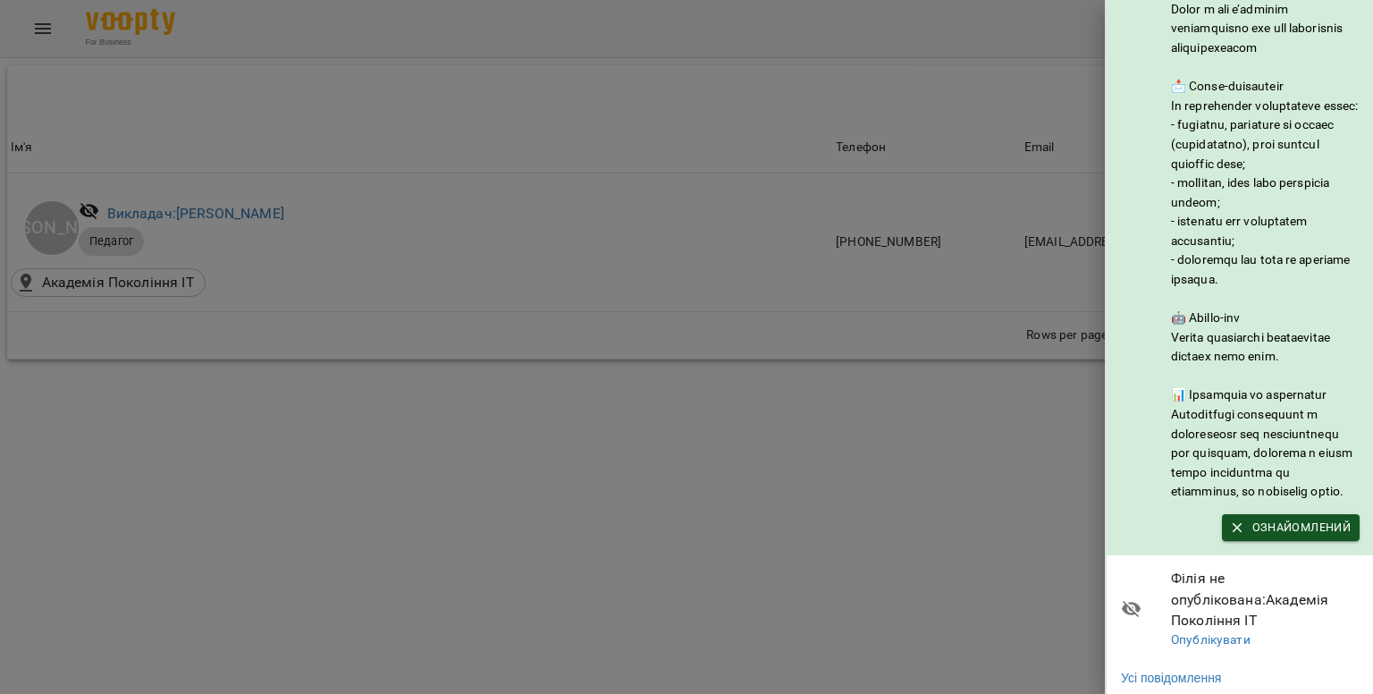
scroll to position [175, 0]
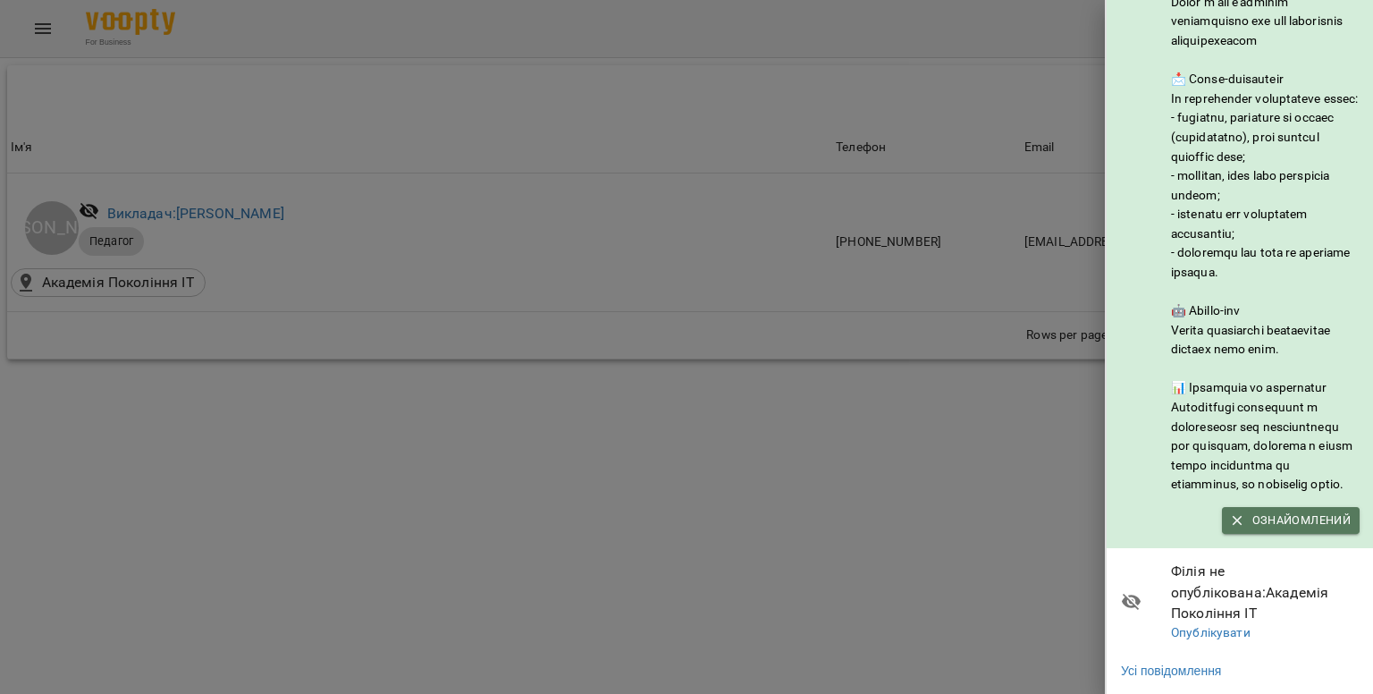
click at [1259, 515] on button "Ознайомлений" at bounding box center [1291, 520] width 138 height 27
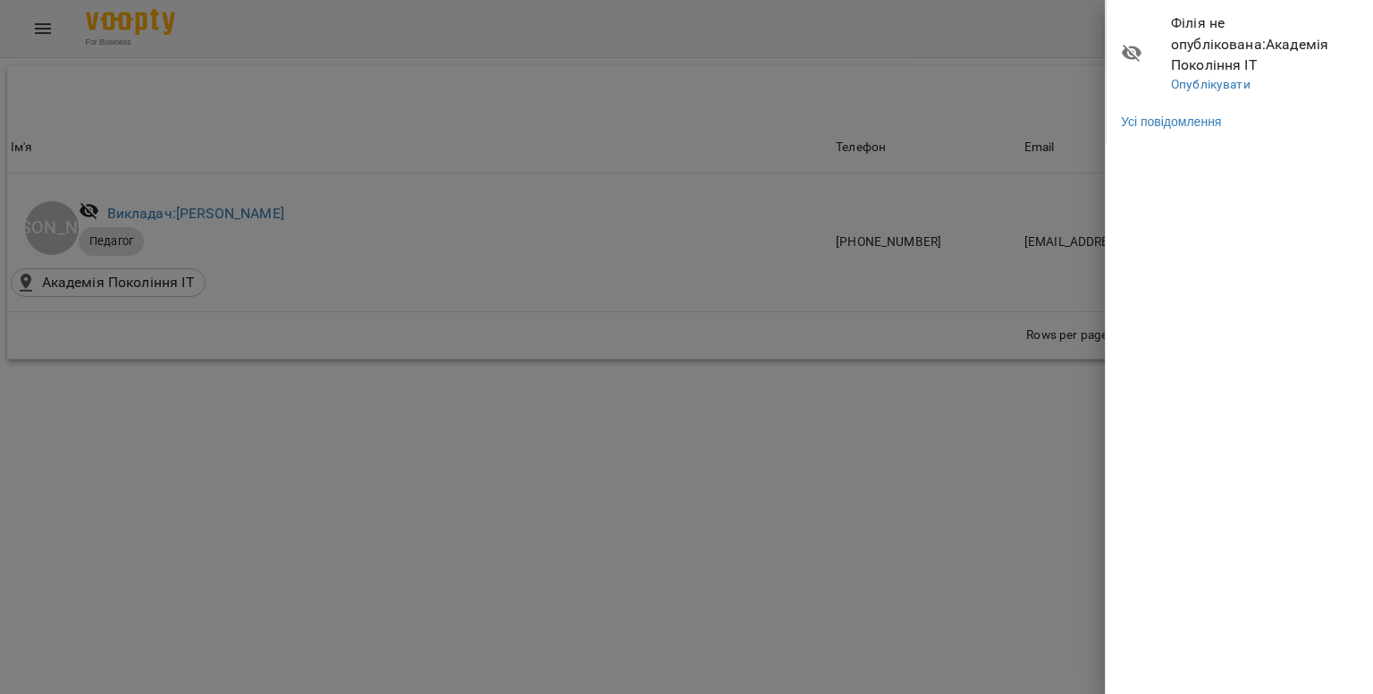
scroll to position [0, 0]
click at [935, 81] on div at bounding box center [686, 347] width 1373 height 694
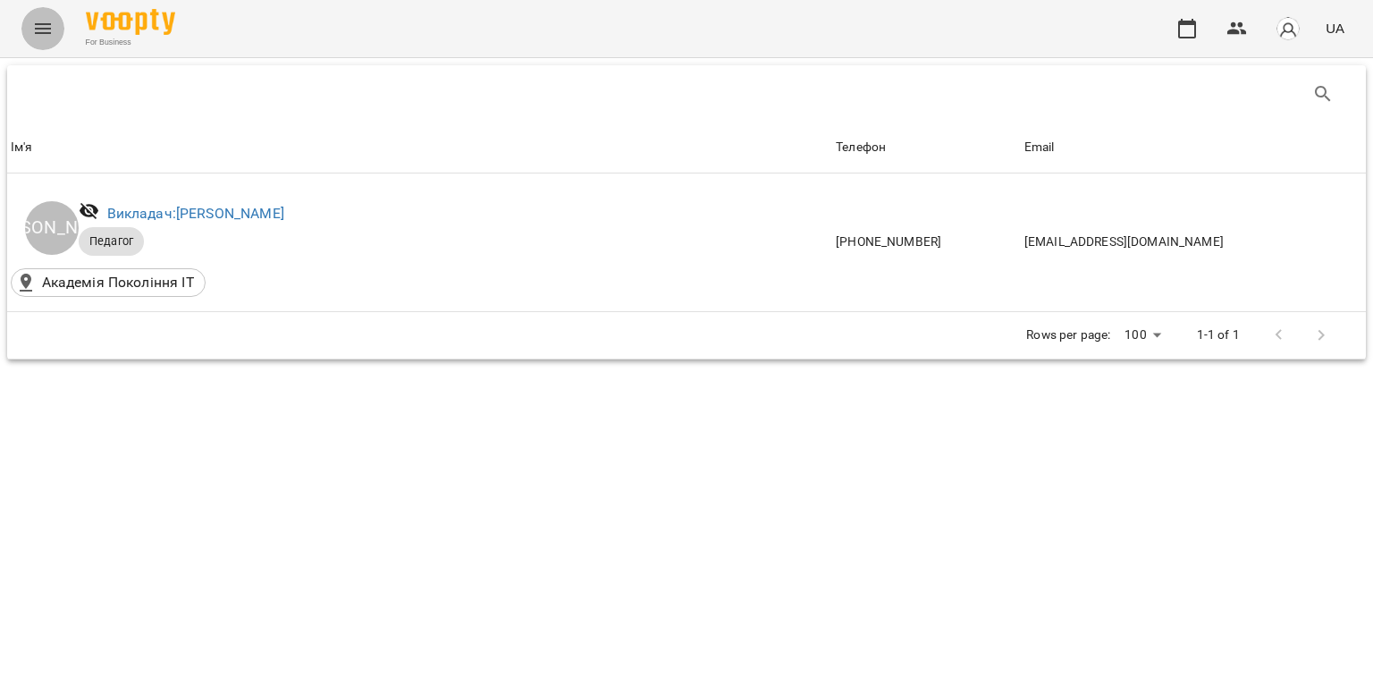
click at [30, 38] on button "Menu" at bounding box center [42, 28] width 43 height 43
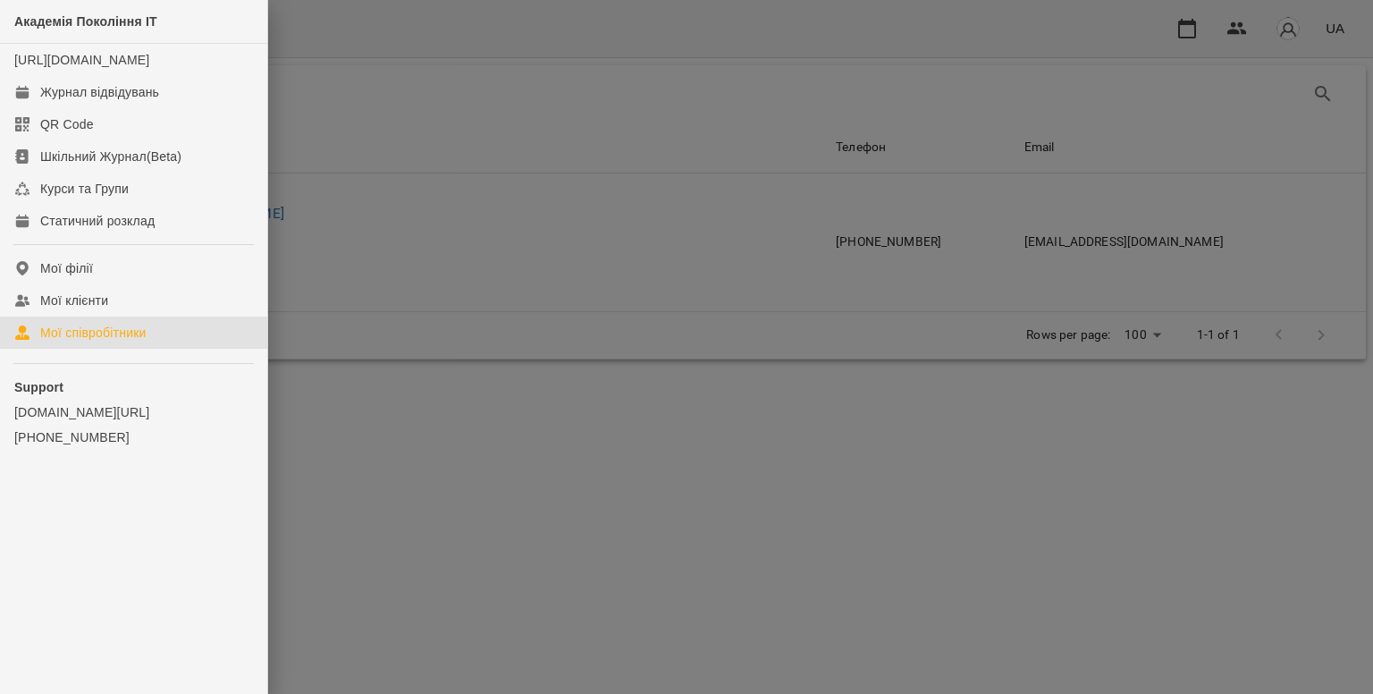
click at [640, 84] on div at bounding box center [686, 347] width 1373 height 694
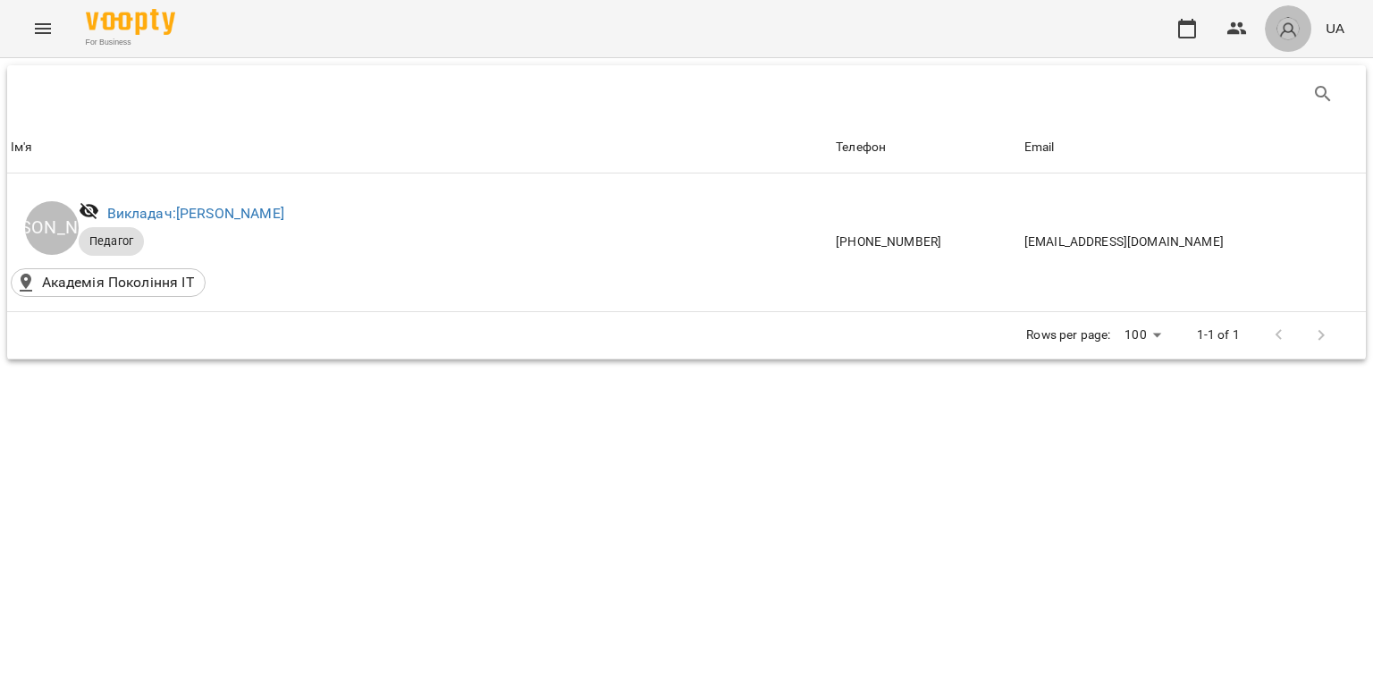
click at [1295, 15] on button "button" at bounding box center [1288, 28] width 46 height 46
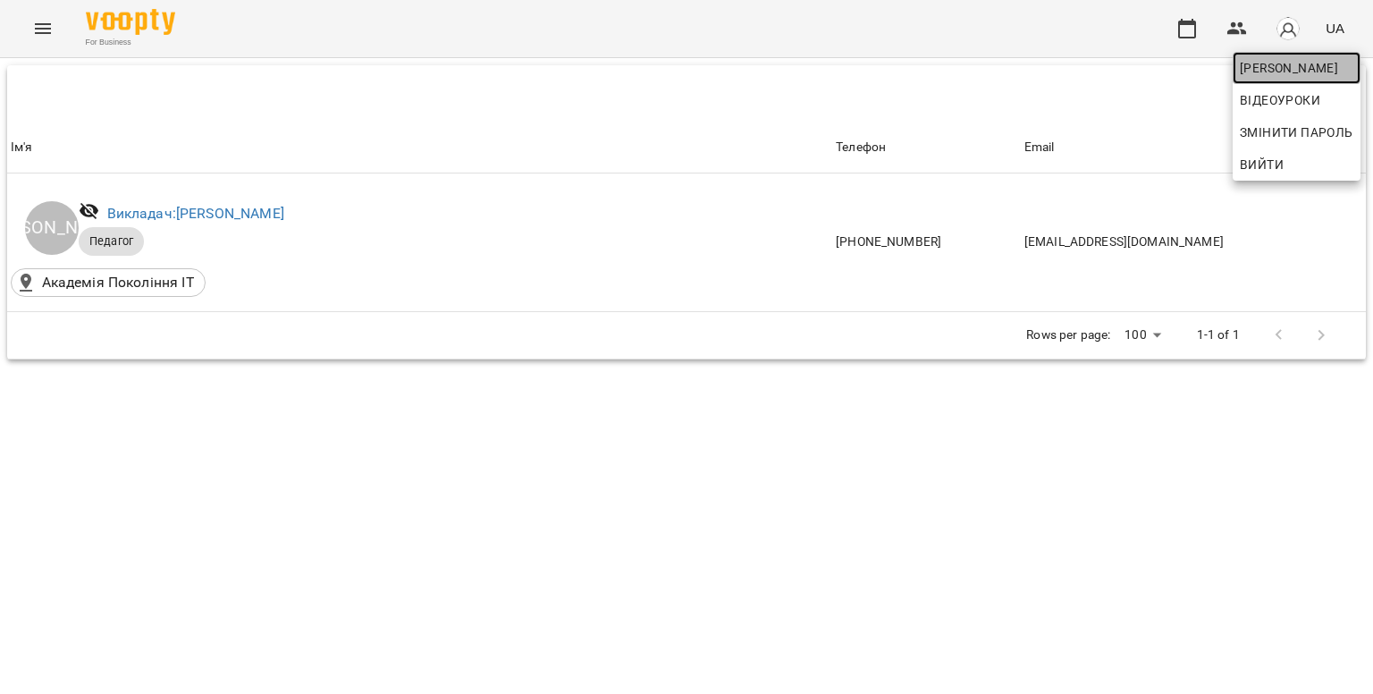
click at [1271, 66] on span "[PERSON_NAME]" at bounding box center [1297, 67] width 114 height 21
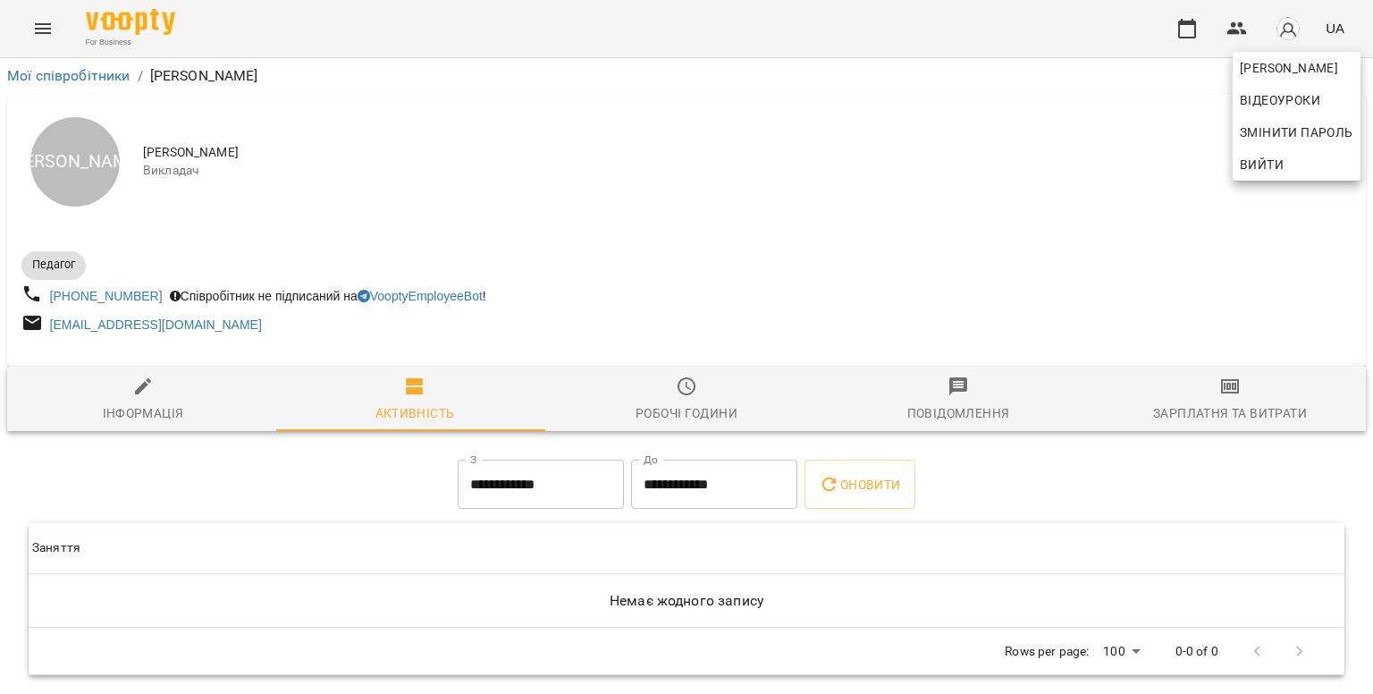
click at [974, 201] on div at bounding box center [686, 347] width 1373 height 694
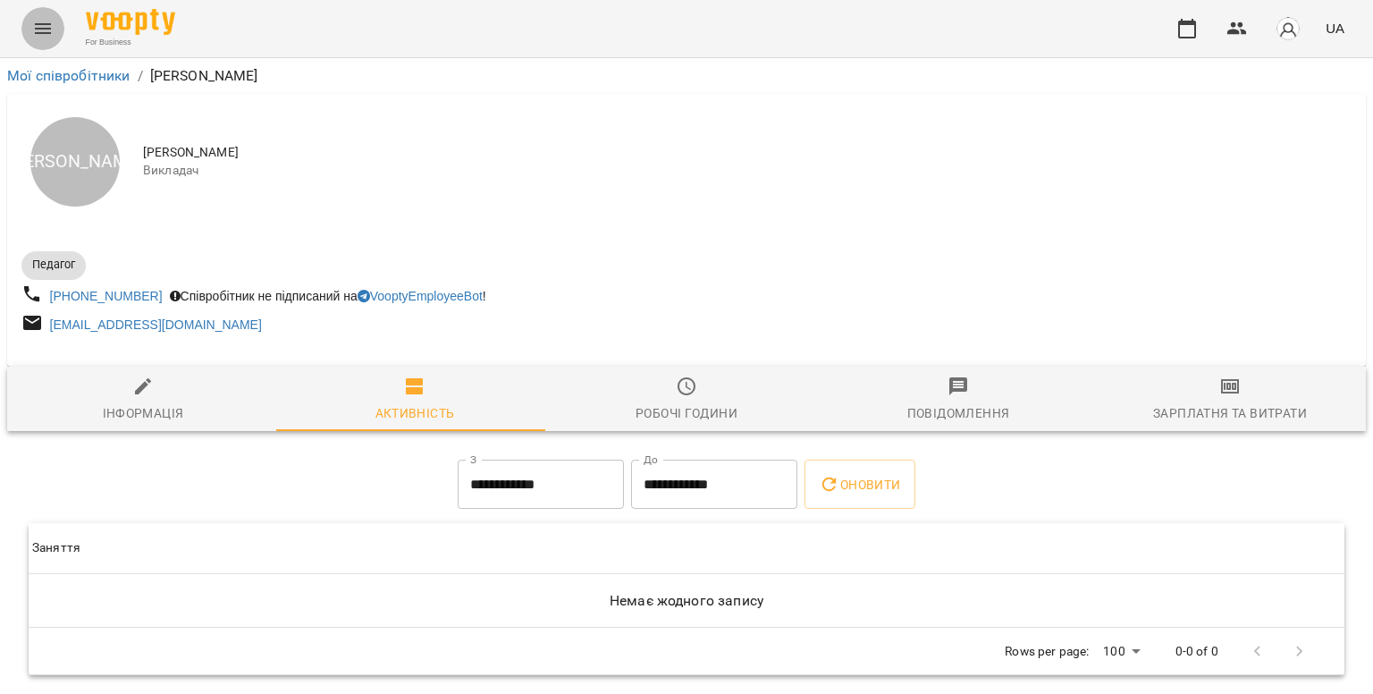
click at [48, 21] on icon "Menu" at bounding box center [42, 28] width 21 height 21
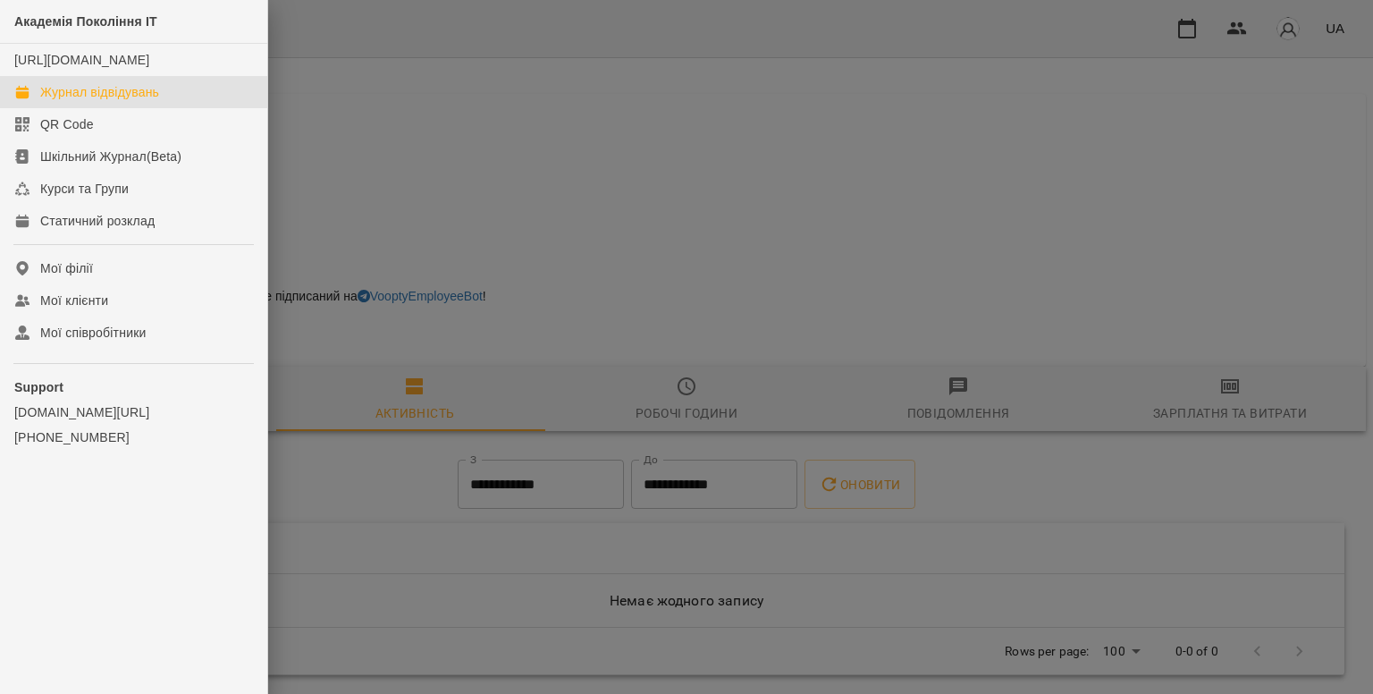
click at [86, 101] on div "Журнал відвідувань" at bounding box center [99, 92] width 119 height 18
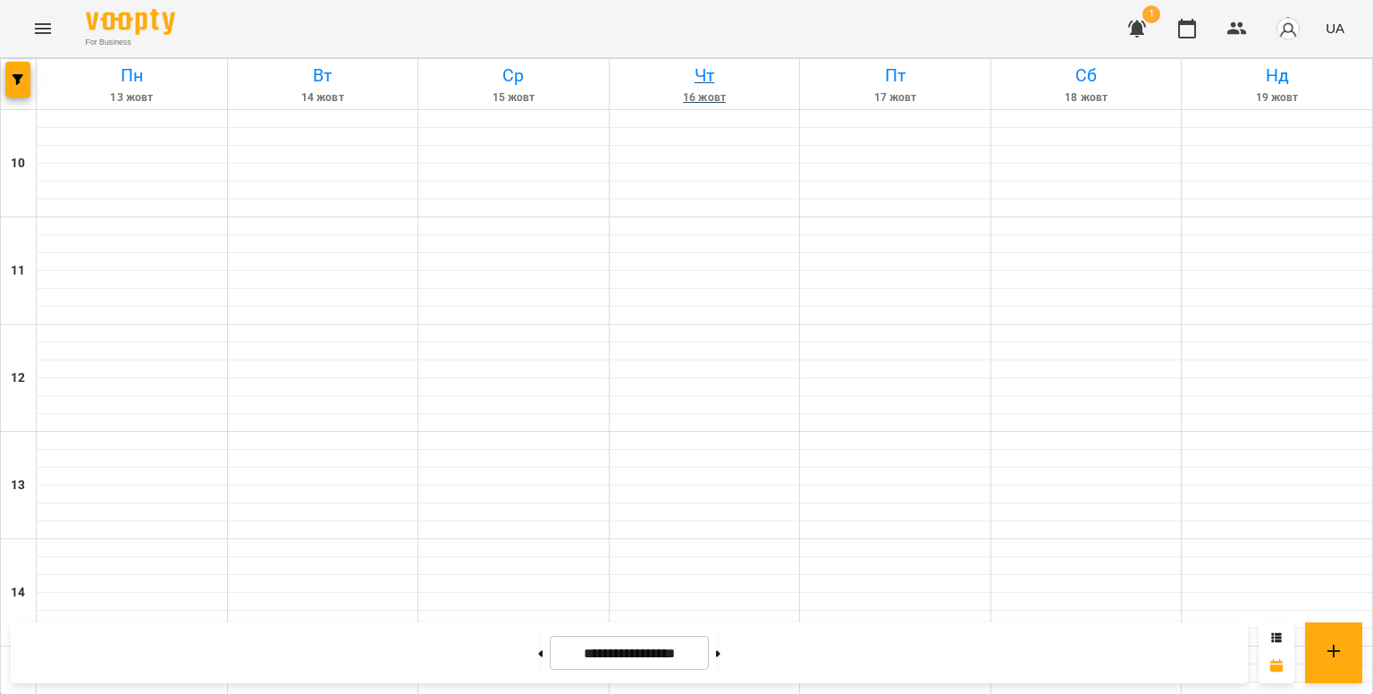
click at [697, 76] on h6 "Чт" at bounding box center [704, 76] width 185 height 28
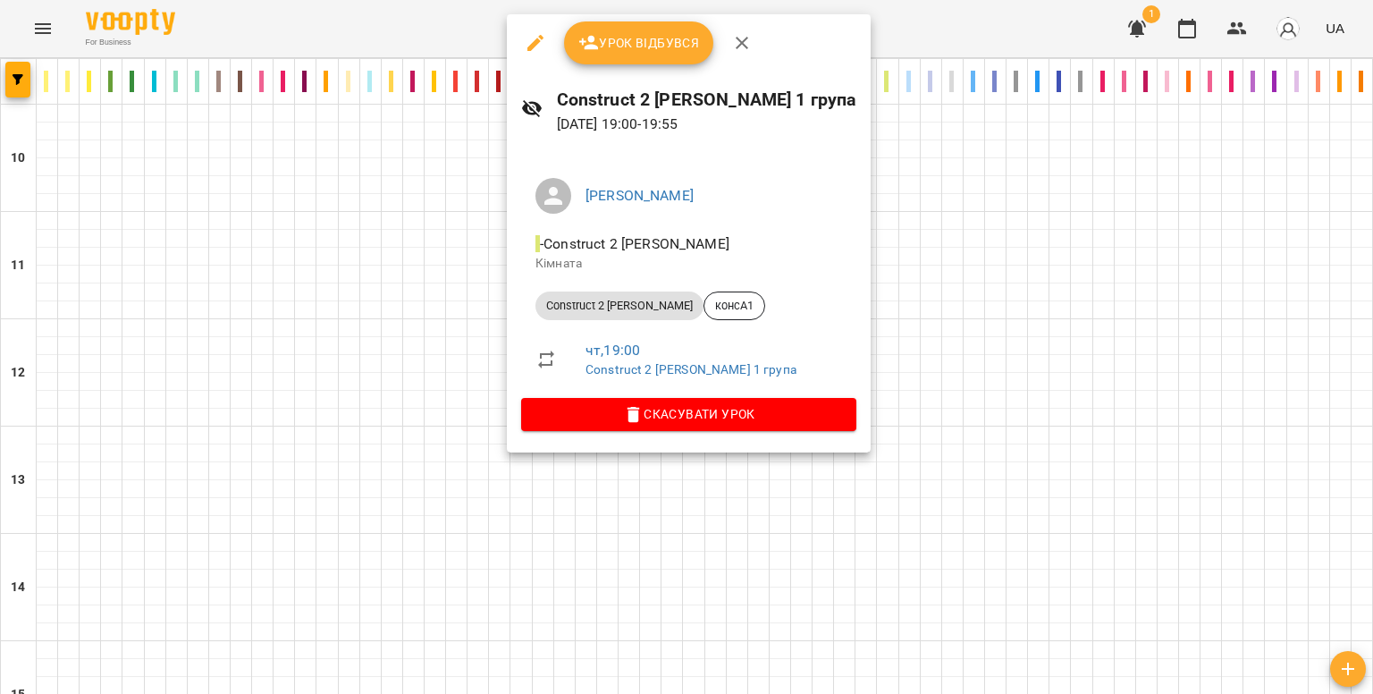
click at [315, 234] on div at bounding box center [686, 347] width 1373 height 694
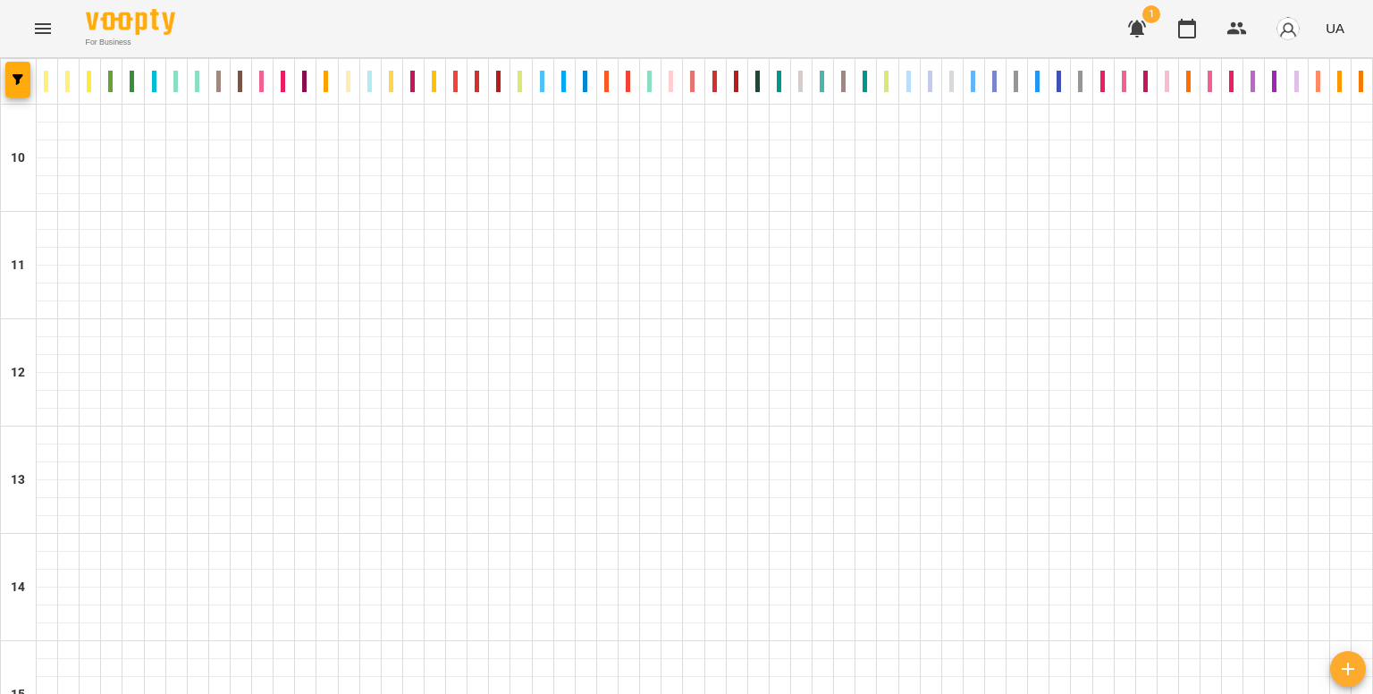
scroll to position [0, 0]
click at [36, 35] on icon "Menu" at bounding box center [42, 28] width 21 height 21
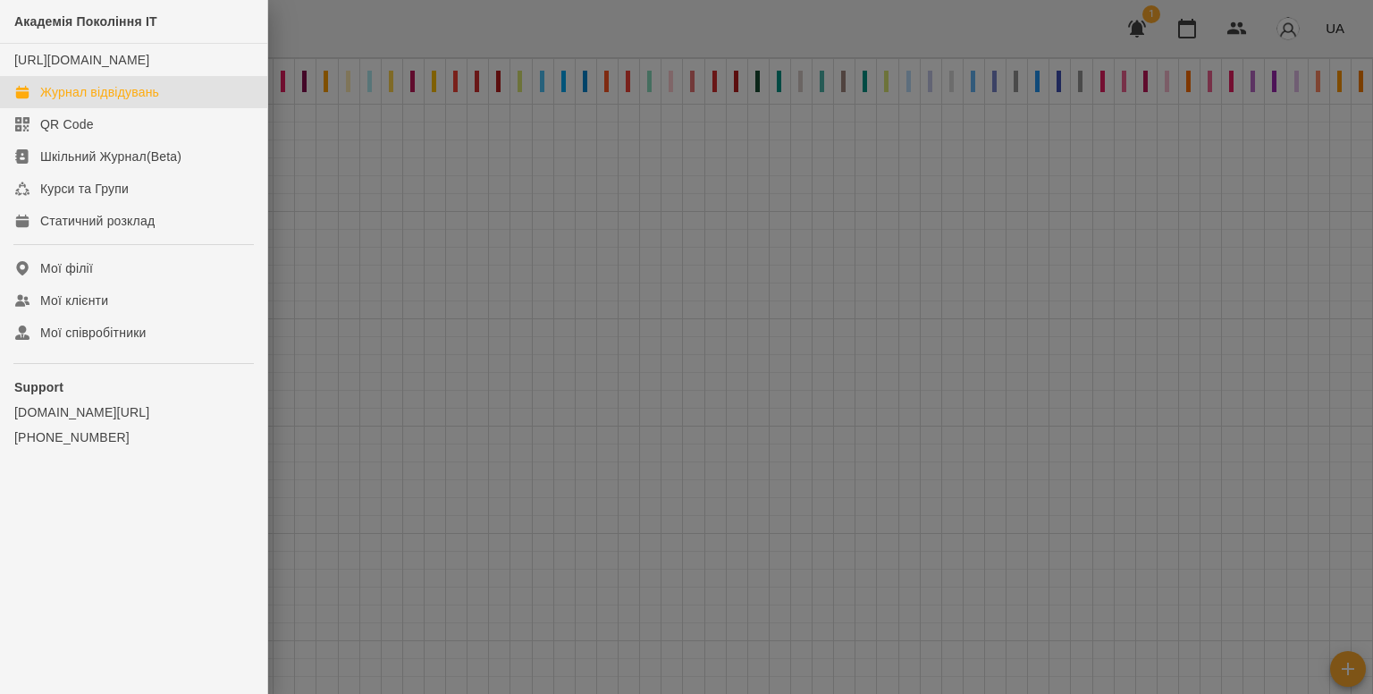
click at [82, 101] on div "Журнал відвідувань" at bounding box center [99, 92] width 119 height 18
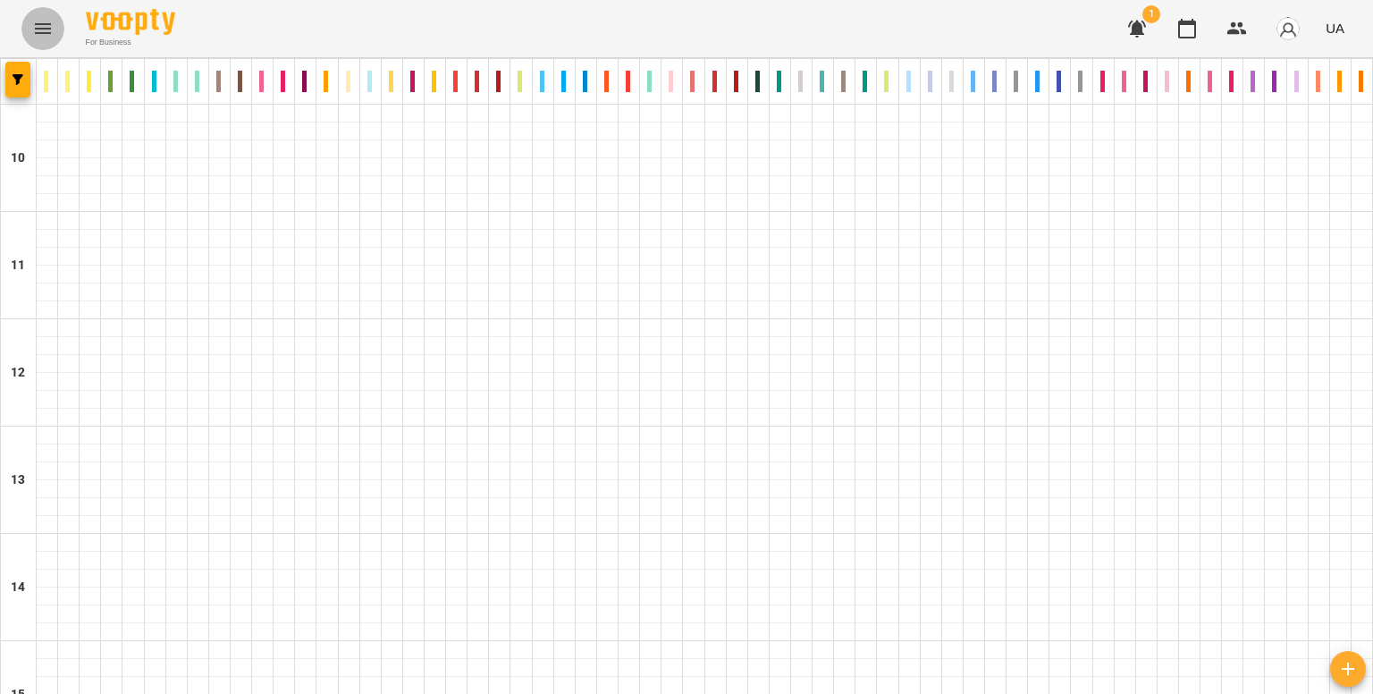
click at [30, 26] on button "Menu" at bounding box center [42, 28] width 43 height 43
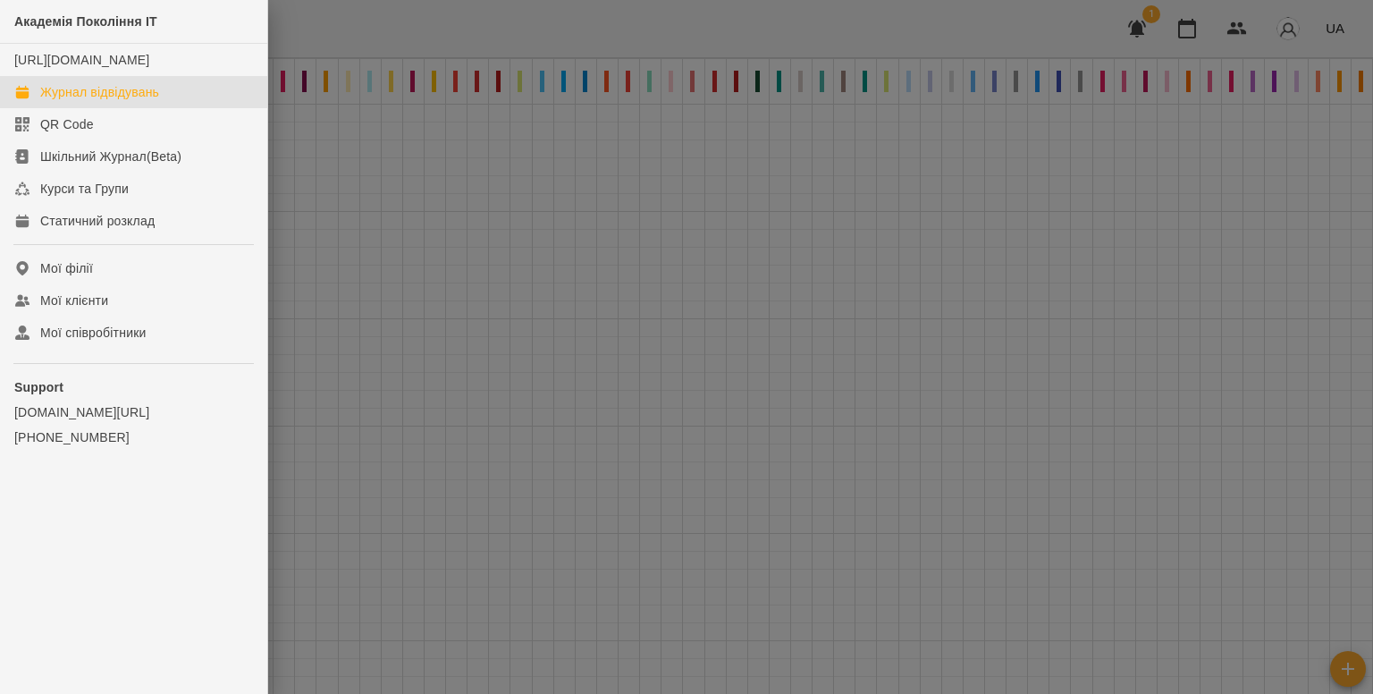
click at [364, 177] on div at bounding box center [686, 347] width 1373 height 694
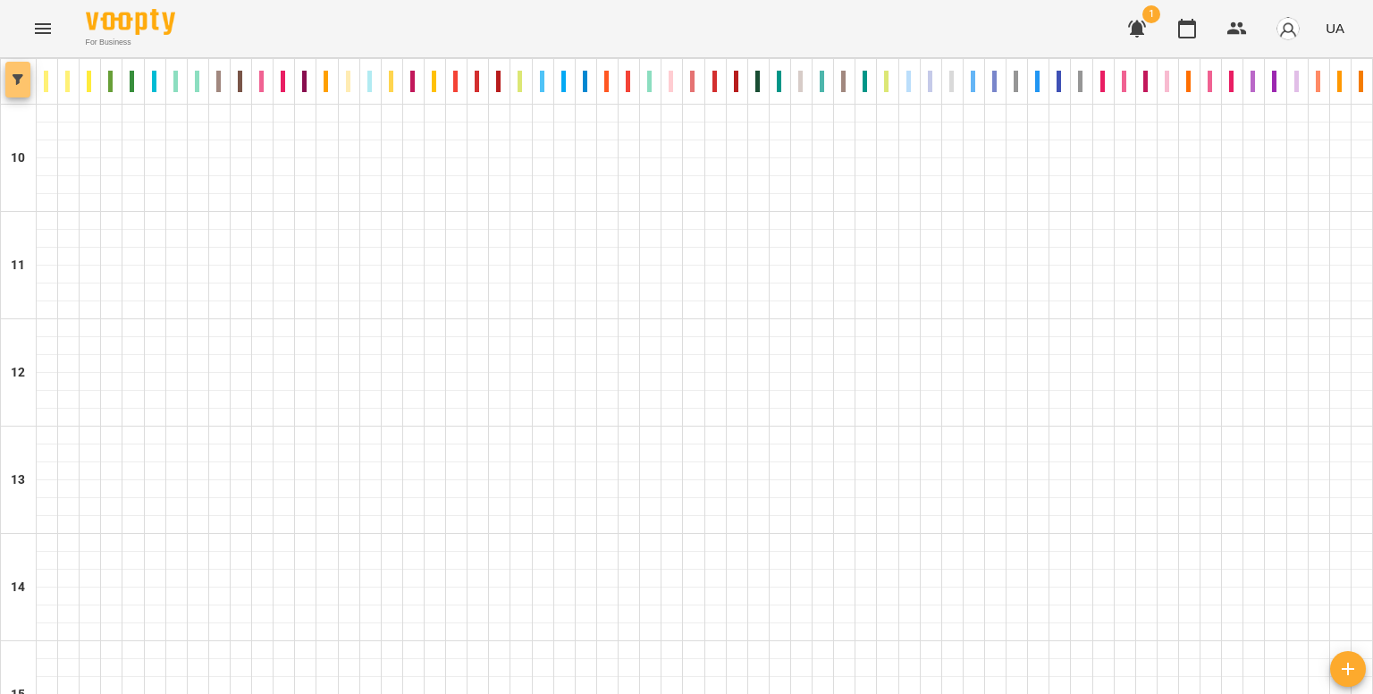
click at [13, 91] on button "button" at bounding box center [17, 80] width 25 height 36
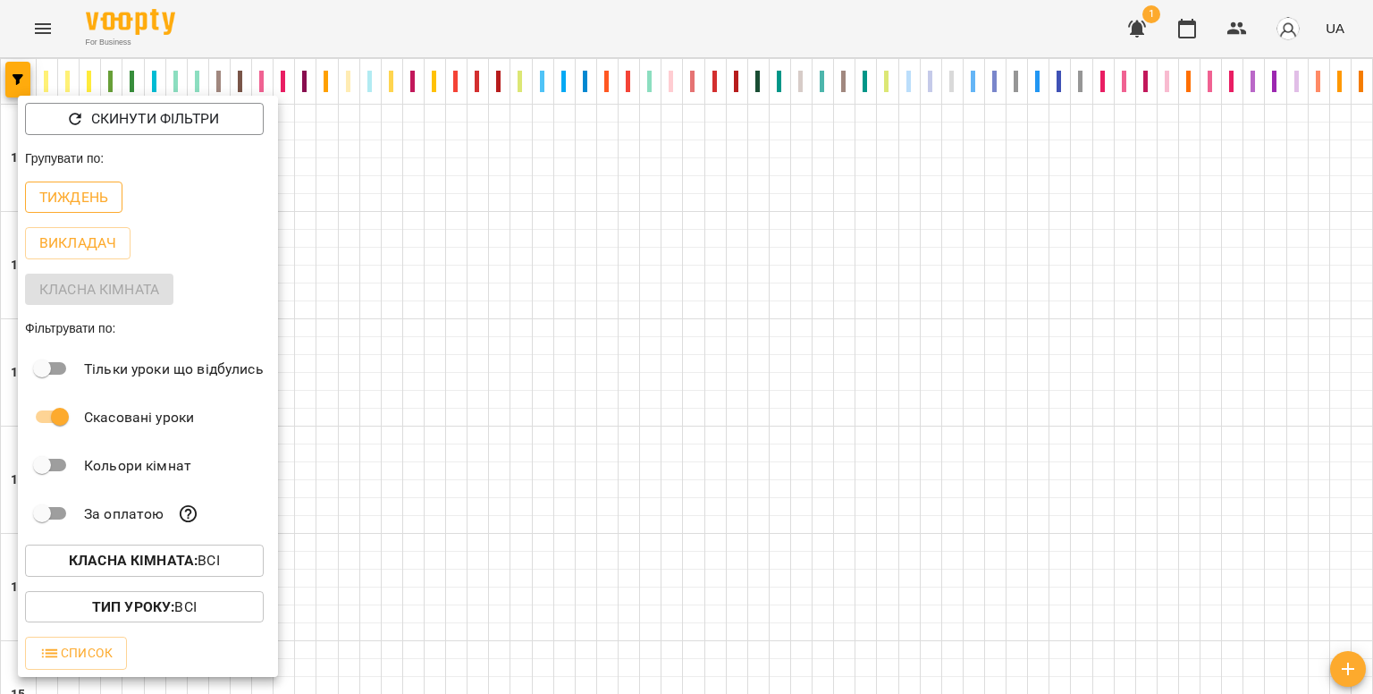
click at [77, 201] on p "Тиждень" at bounding box center [73, 197] width 69 height 21
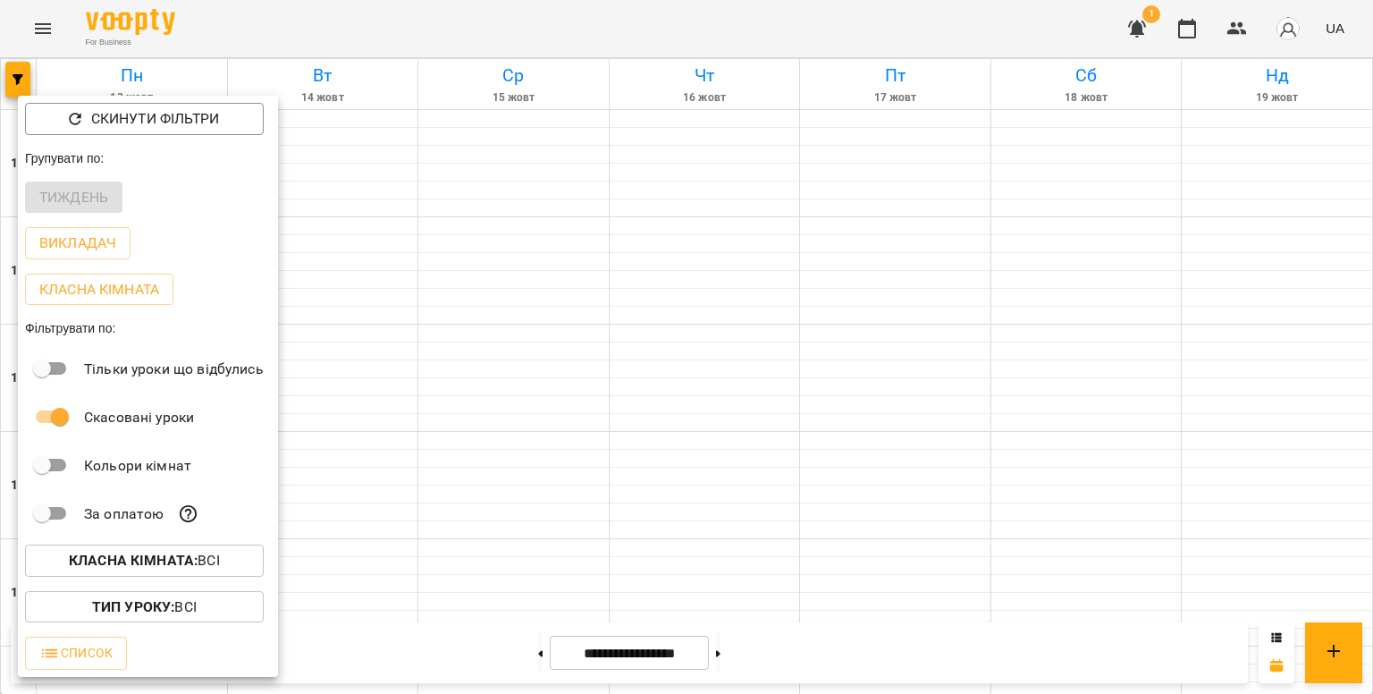
click at [384, 198] on div at bounding box center [686, 347] width 1373 height 694
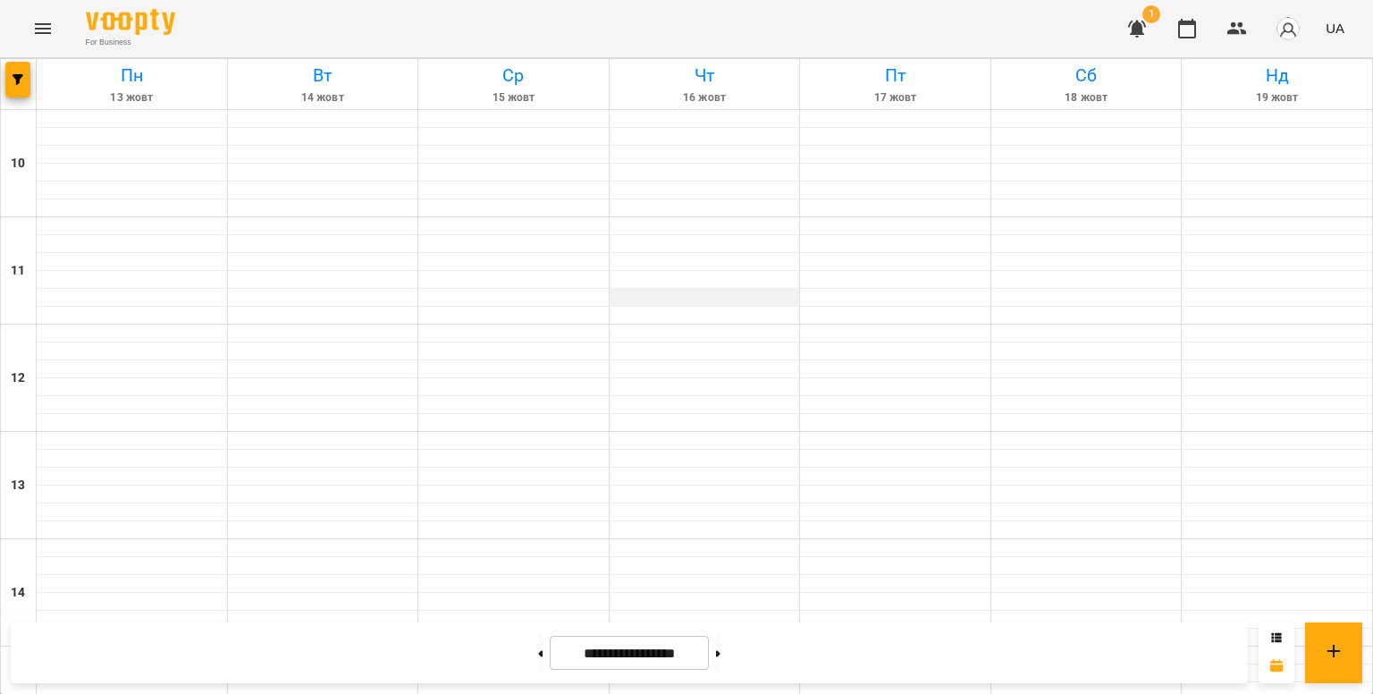
scroll to position [891, 0]
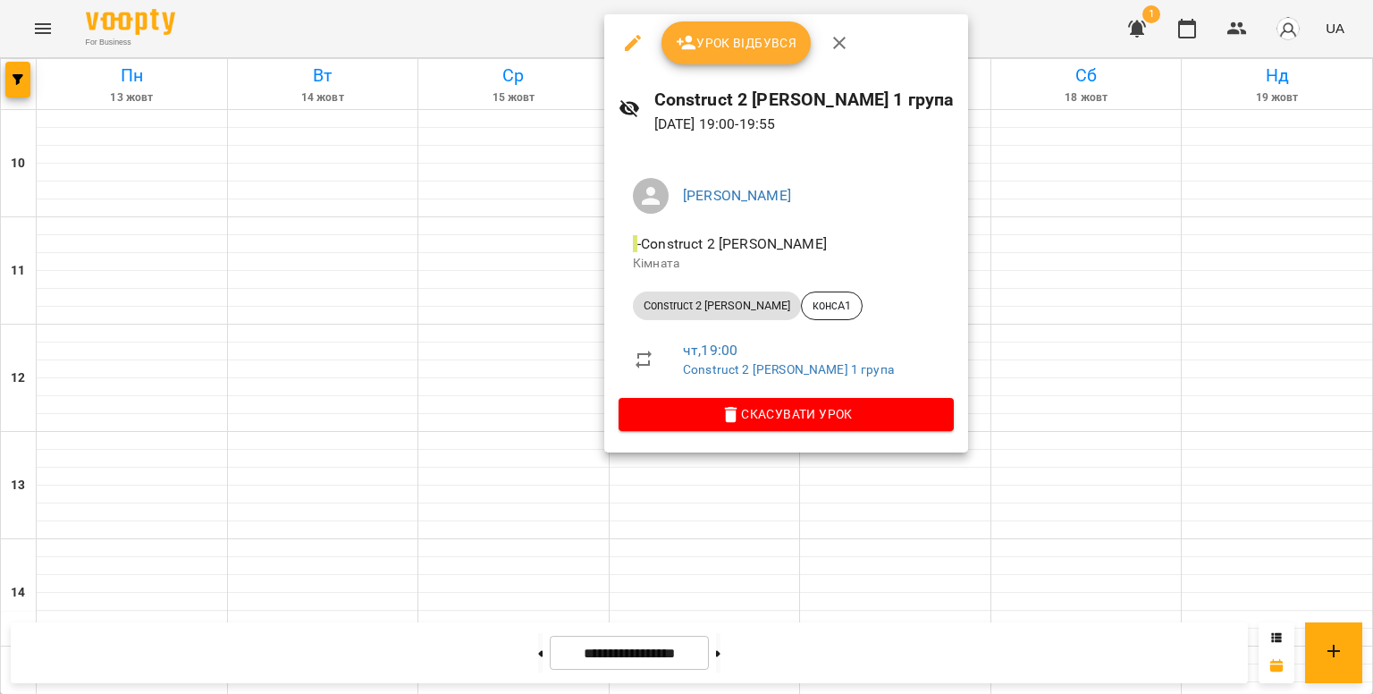
click at [806, 175] on li "[PERSON_NAME]" at bounding box center [786, 196] width 335 height 50
click at [630, 35] on icon "button" at bounding box center [632, 42] width 21 height 21
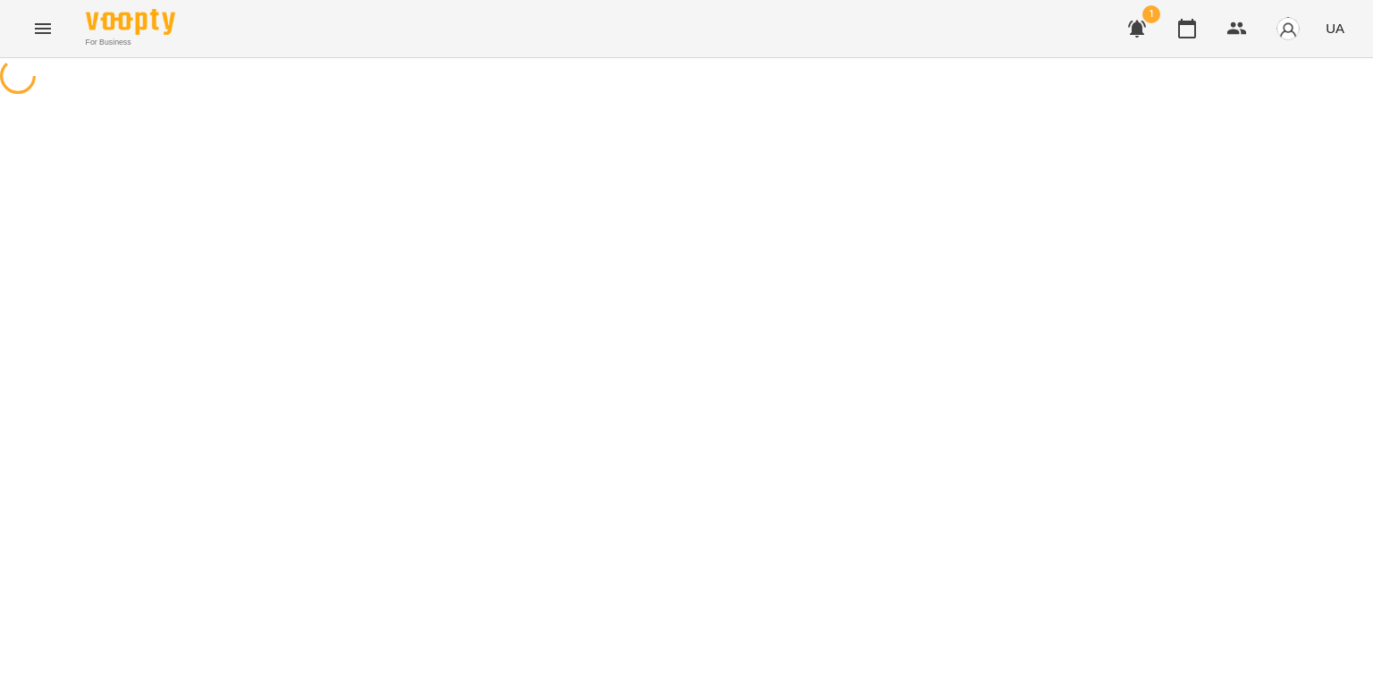
select select "**********"
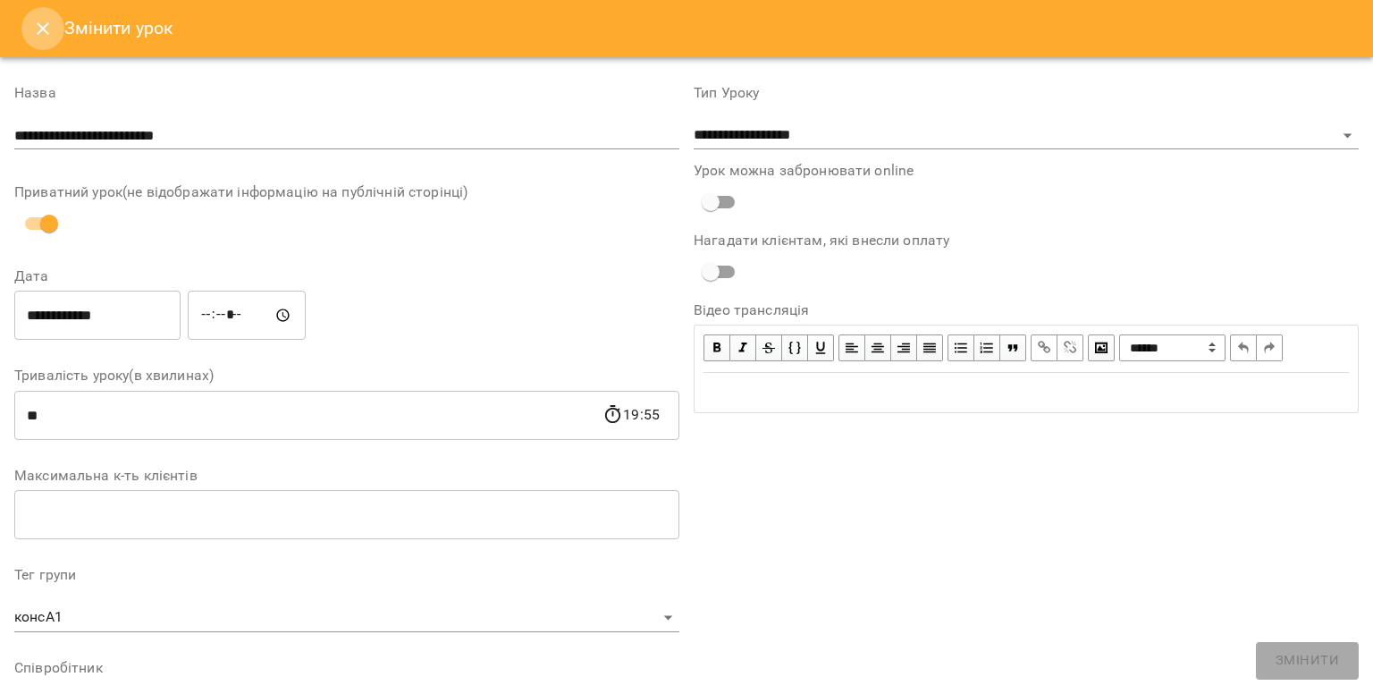
click at [38, 21] on icon "Close" at bounding box center [42, 28] width 21 height 21
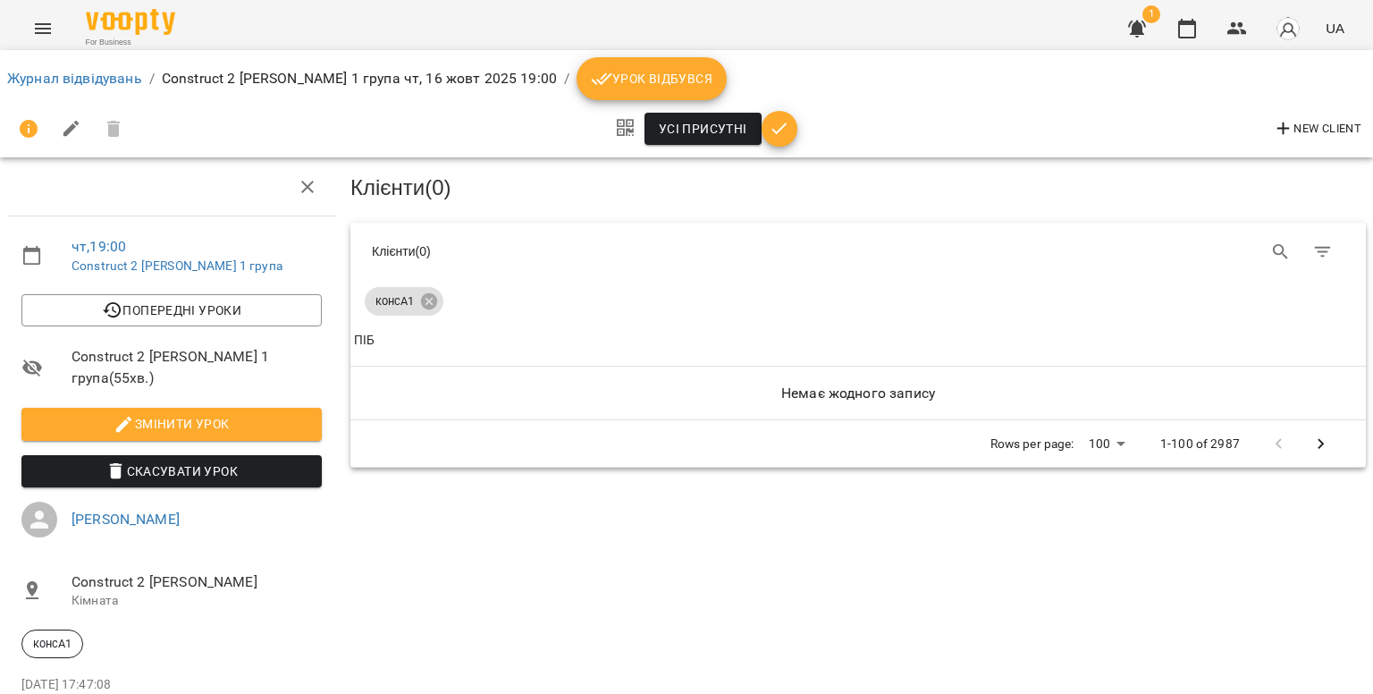
click at [612, 543] on div "Клієнти ( 0 ) Клієнти ( 0 ) консА1 Клієнти ( 0 ) ПІБ Немає жодного запису Rows …" at bounding box center [858, 434] width 1030 height 567
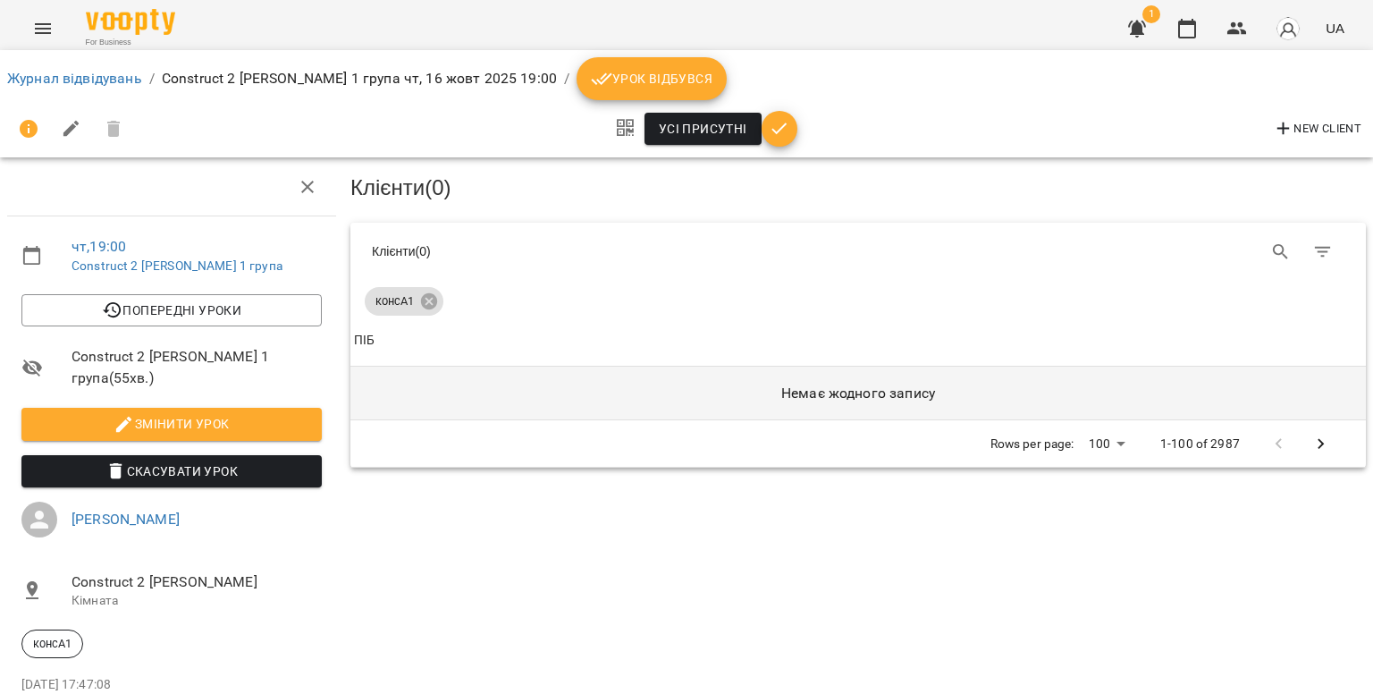
click at [779, 386] on h6 "Немає жодного запису" at bounding box center [858, 393] width 1009 height 25
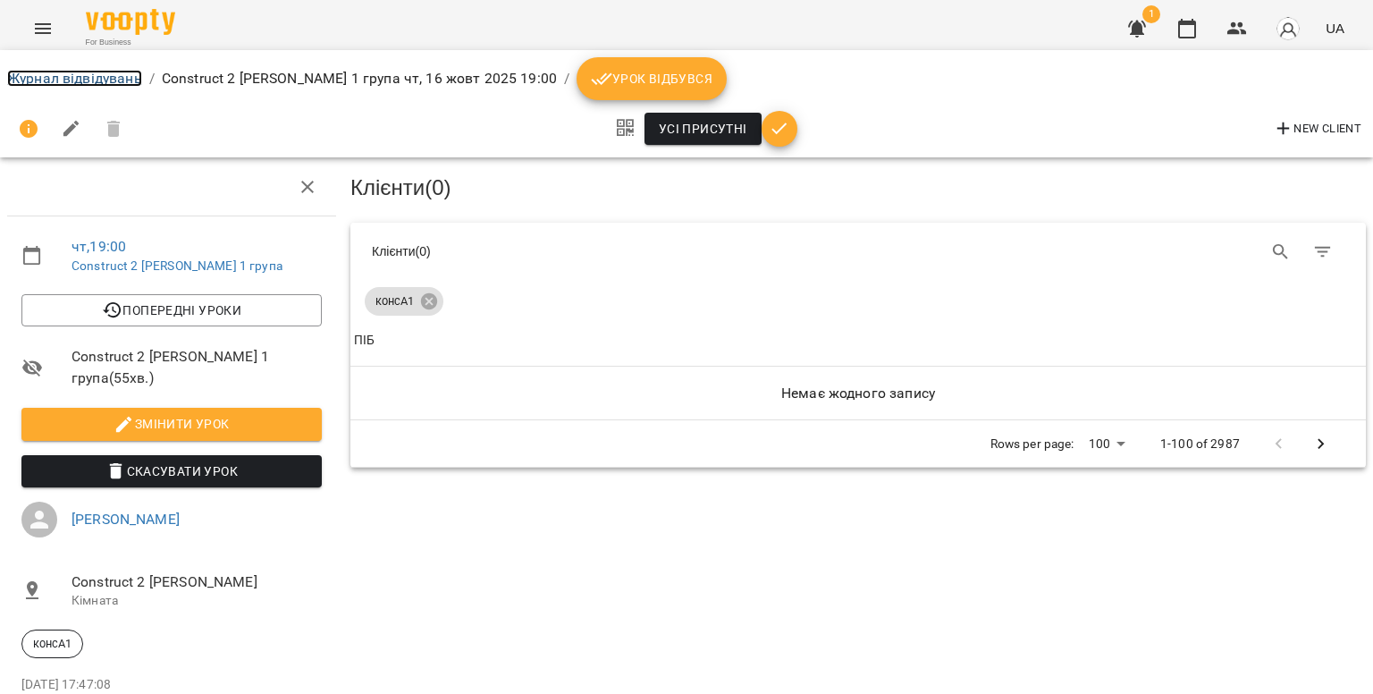
click at [87, 74] on link "Журнал відвідувань" at bounding box center [74, 78] width 135 height 17
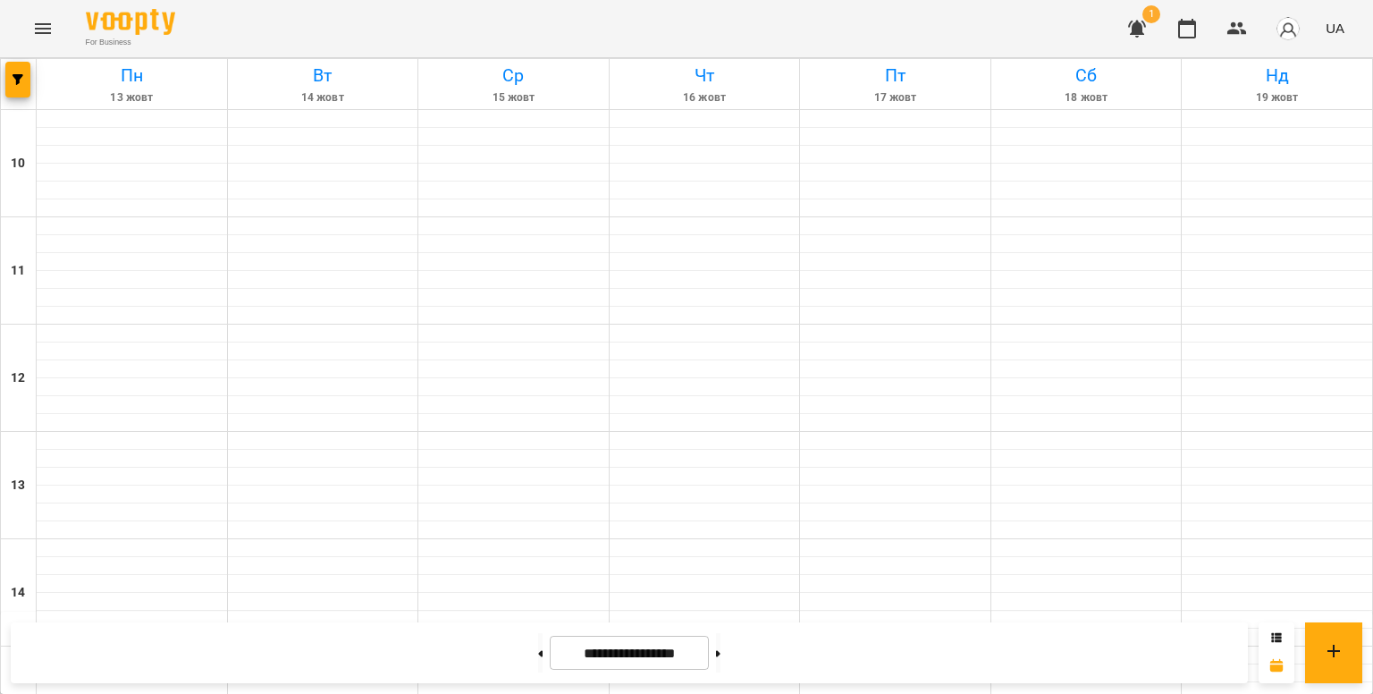
scroll to position [858, 0]
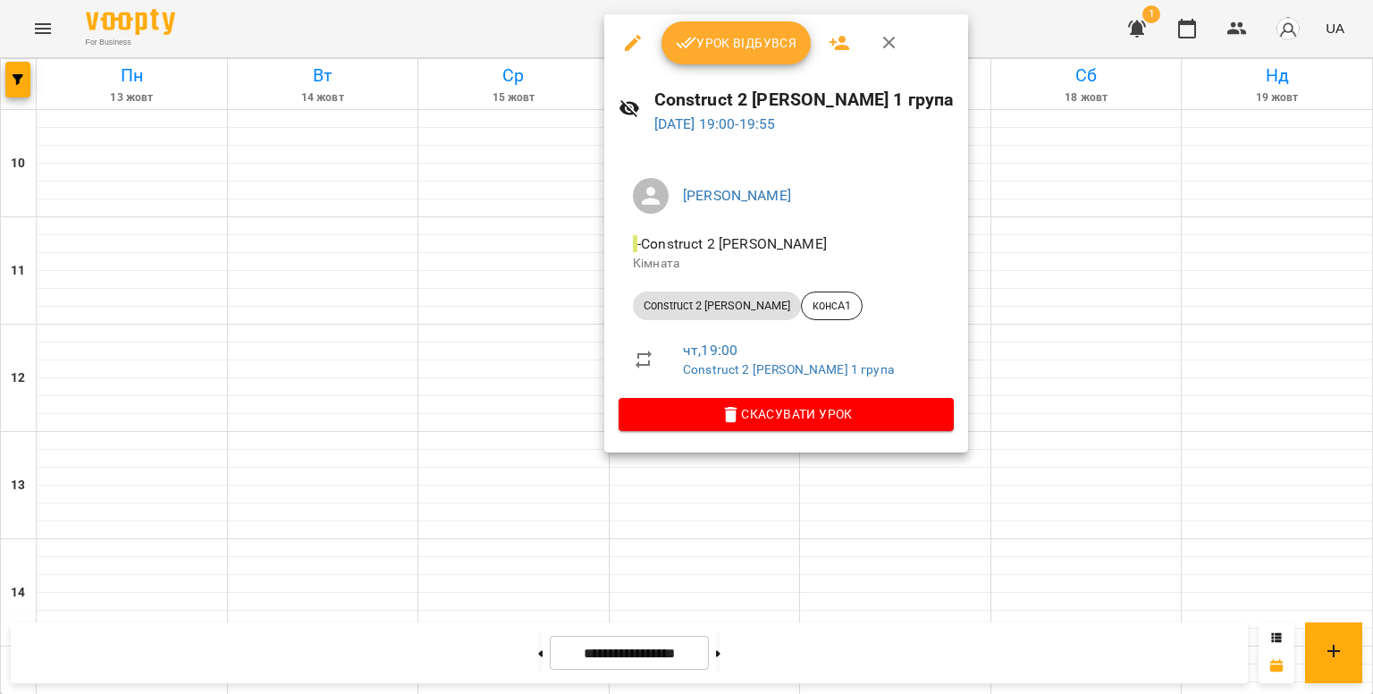
click at [1000, 306] on div at bounding box center [686, 347] width 1373 height 694
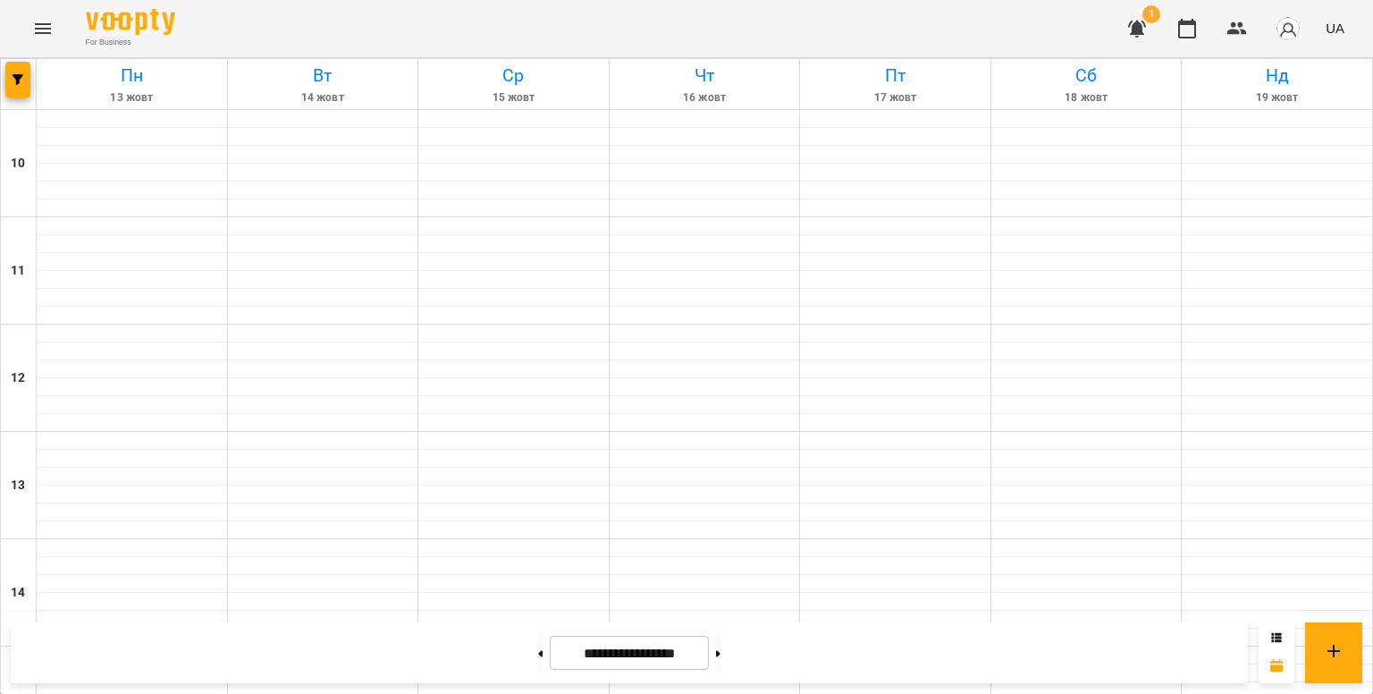
scroll to position [891, 0]
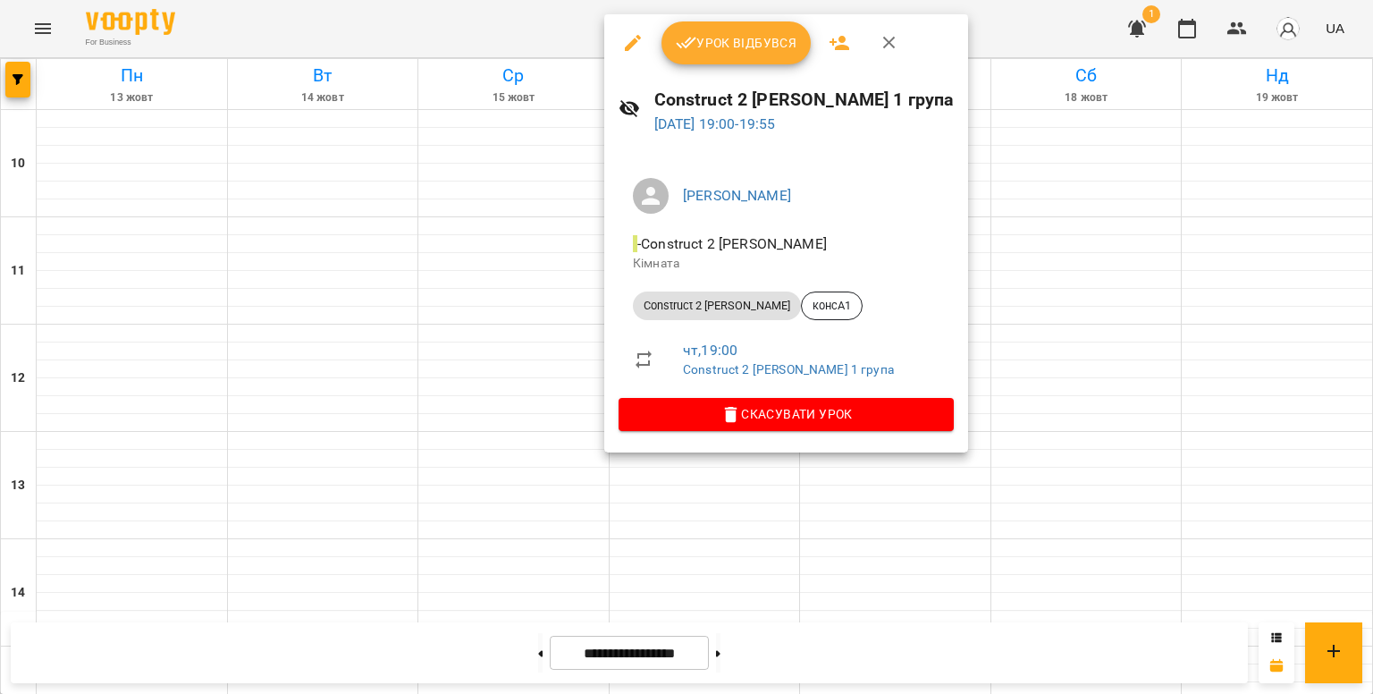
click at [998, 281] on div at bounding box center [686, 347] width 1373 height 694
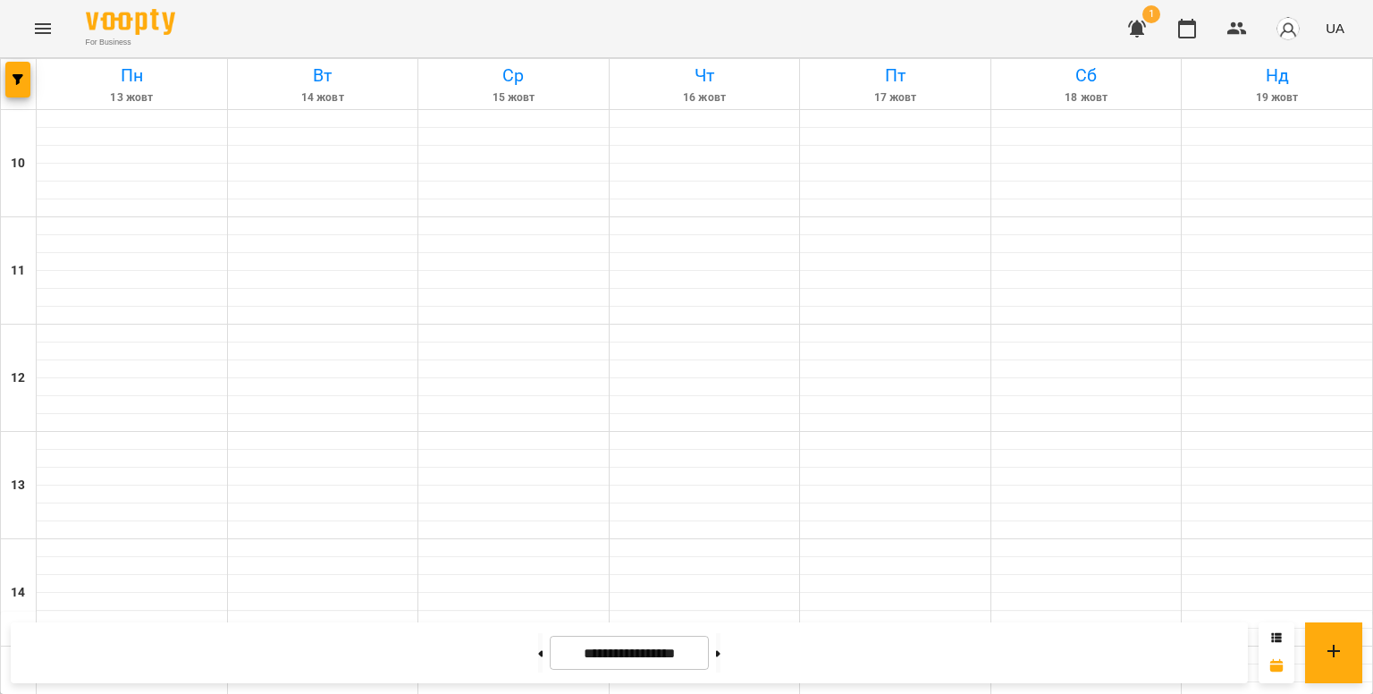
scroll to position [734, 0]
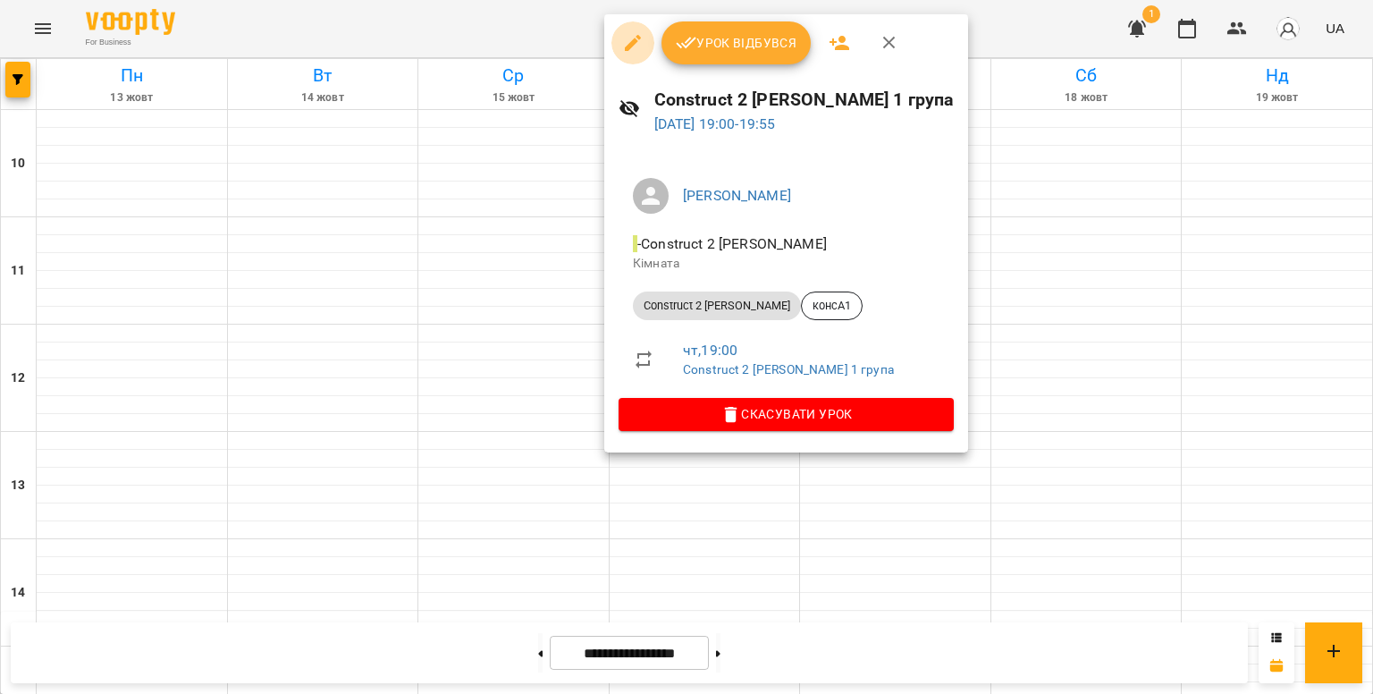
click at [635, 37] on icon "button" at bounding box center [632, 42] width 21 height 21
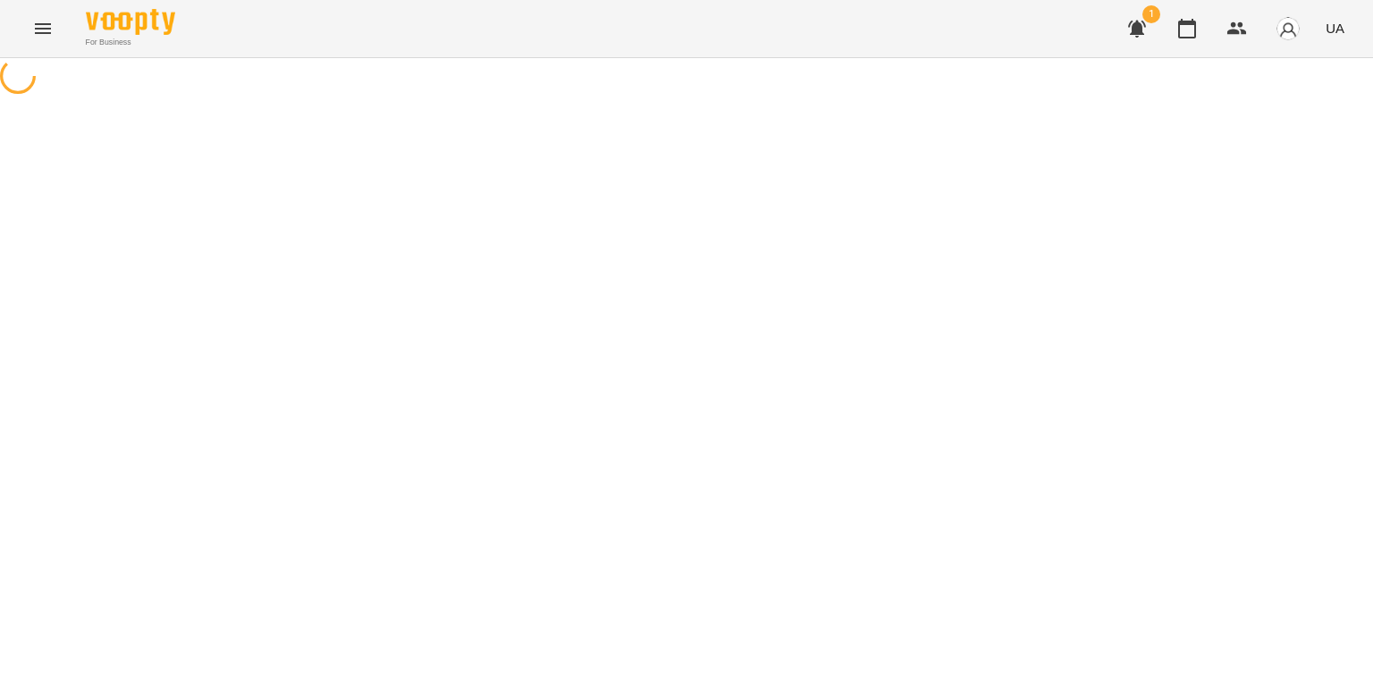
select select "**********"
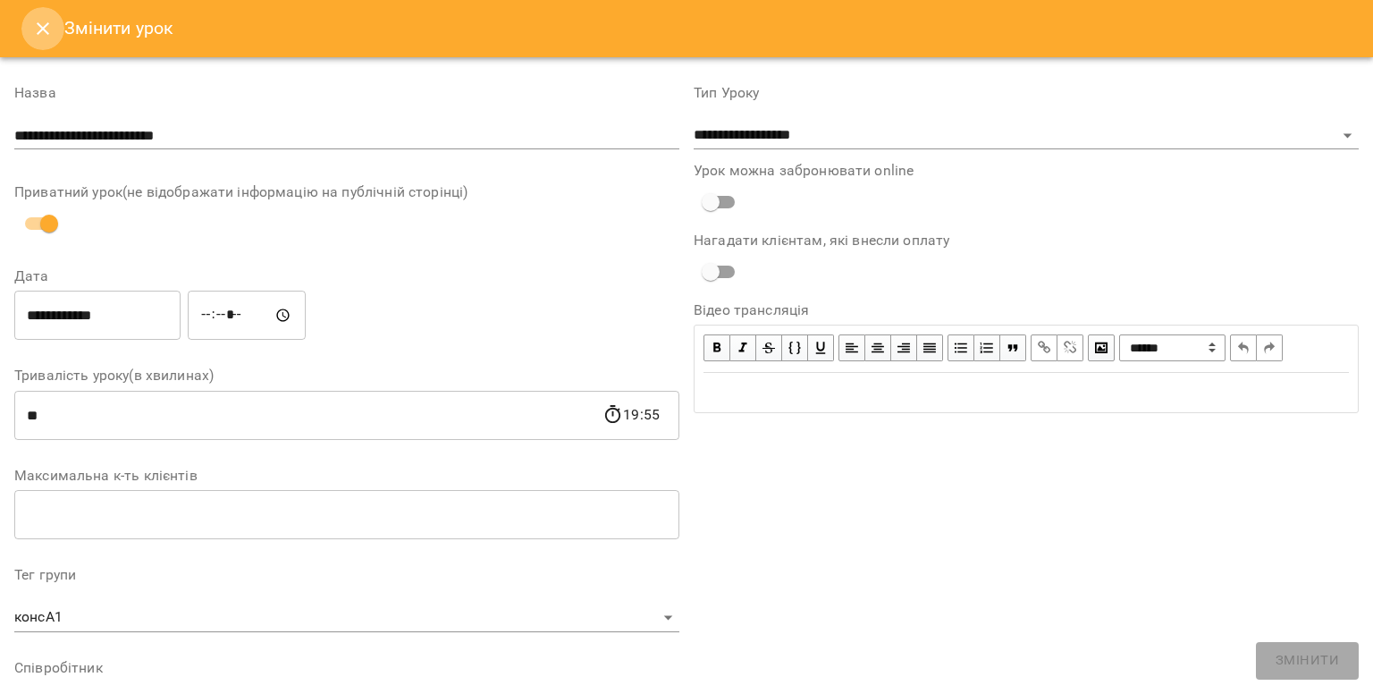
click at [48, 22] on icon "Close" at bounding box center [42, 28] width 21 height 21
